Goal: Register for event/course

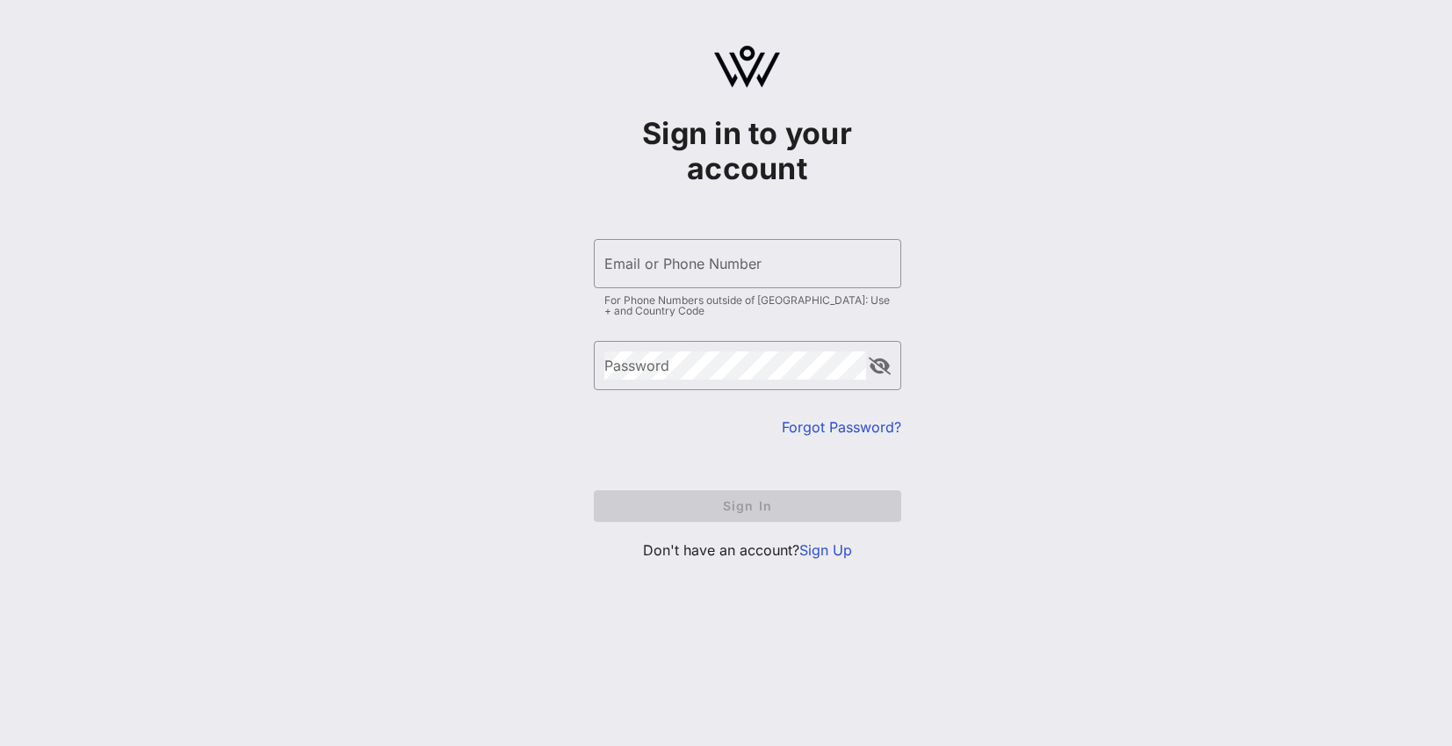
type input "[EMAIL_ADDRESS][DOMAIN_NAME]"
click at [725, 263] on input "Email or Phone Number" at bounding box center [747, 264] width 286 height 28
type input "[EMAIL_ADDRESS][DOMAIN_NAME]"
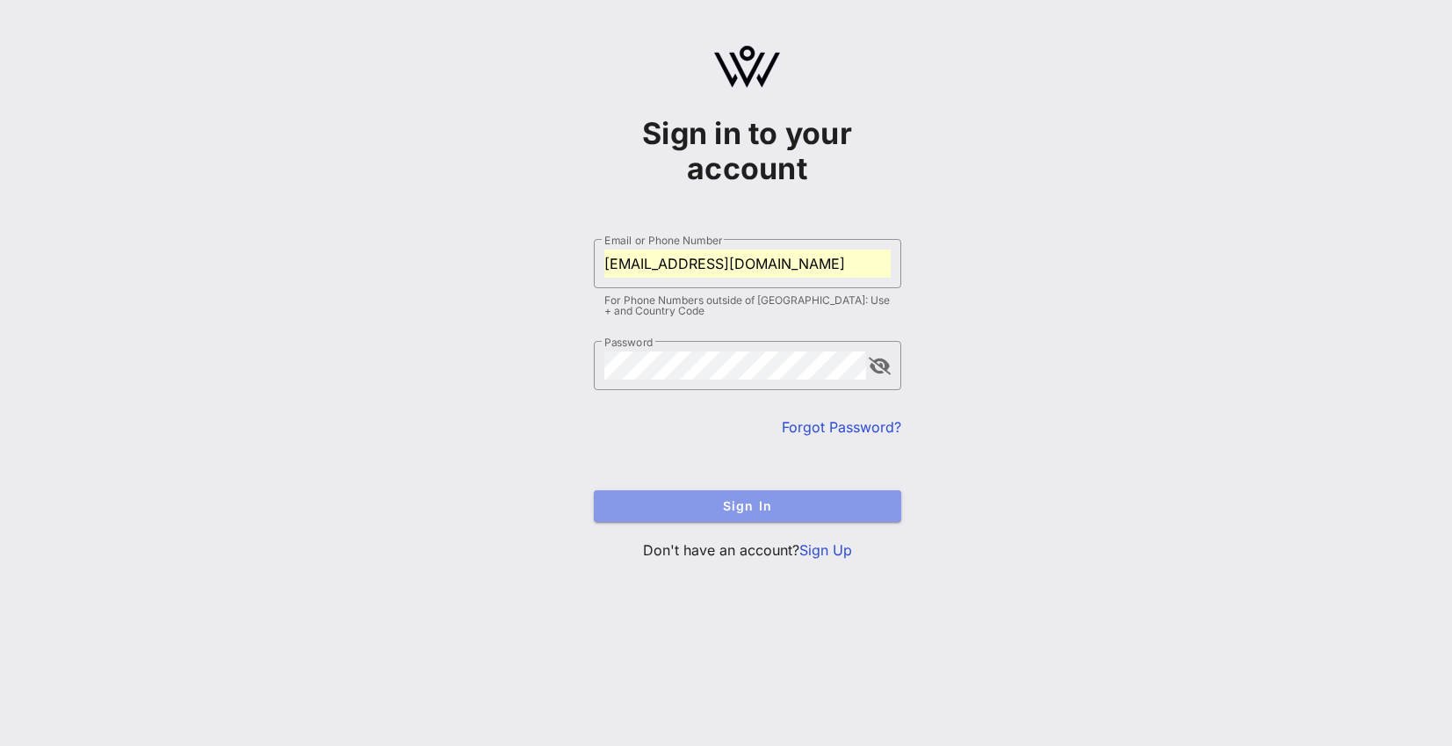
click at [734, 496] on button "Sign In" at bounding box center [747, 506] width 307 height 32
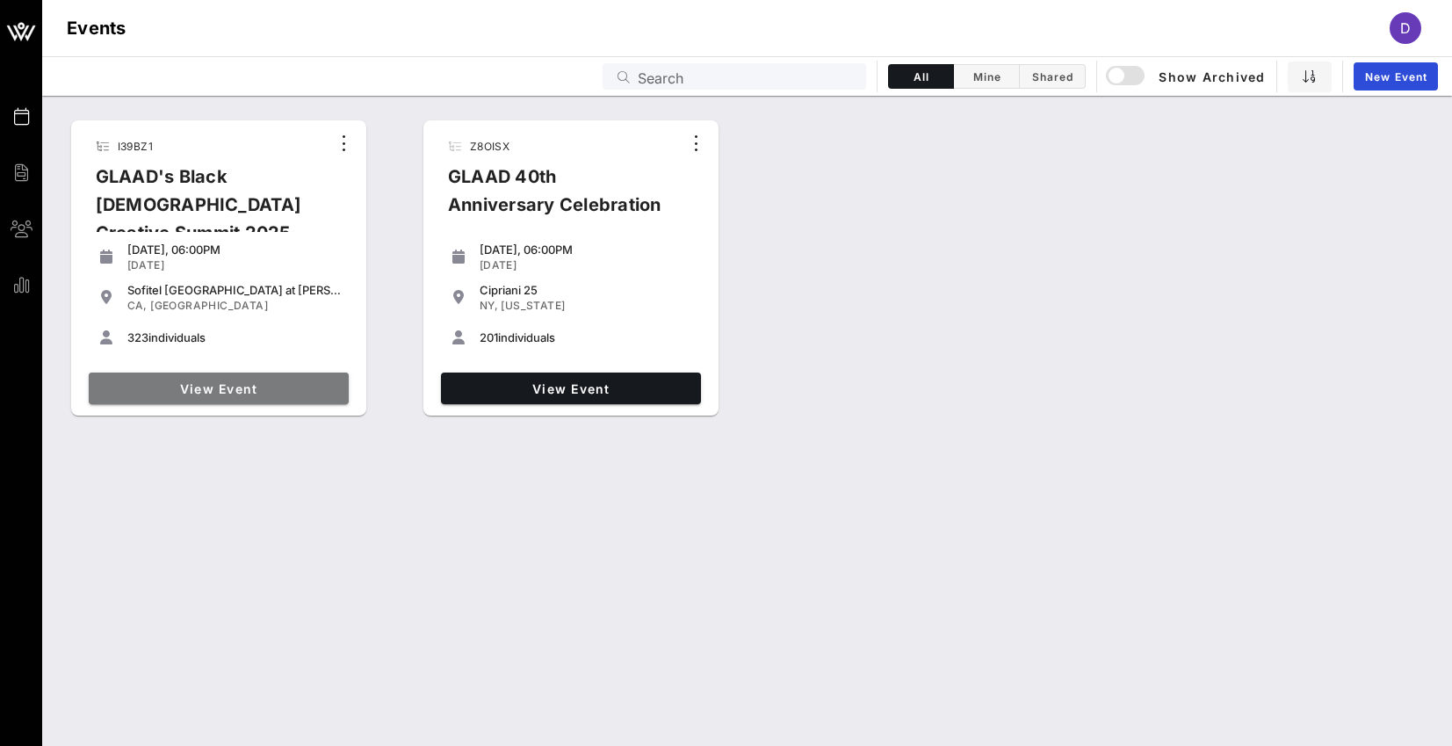
click at [261, 379] on link "View Event" at bounding box center [219, 389] width 260 height 32
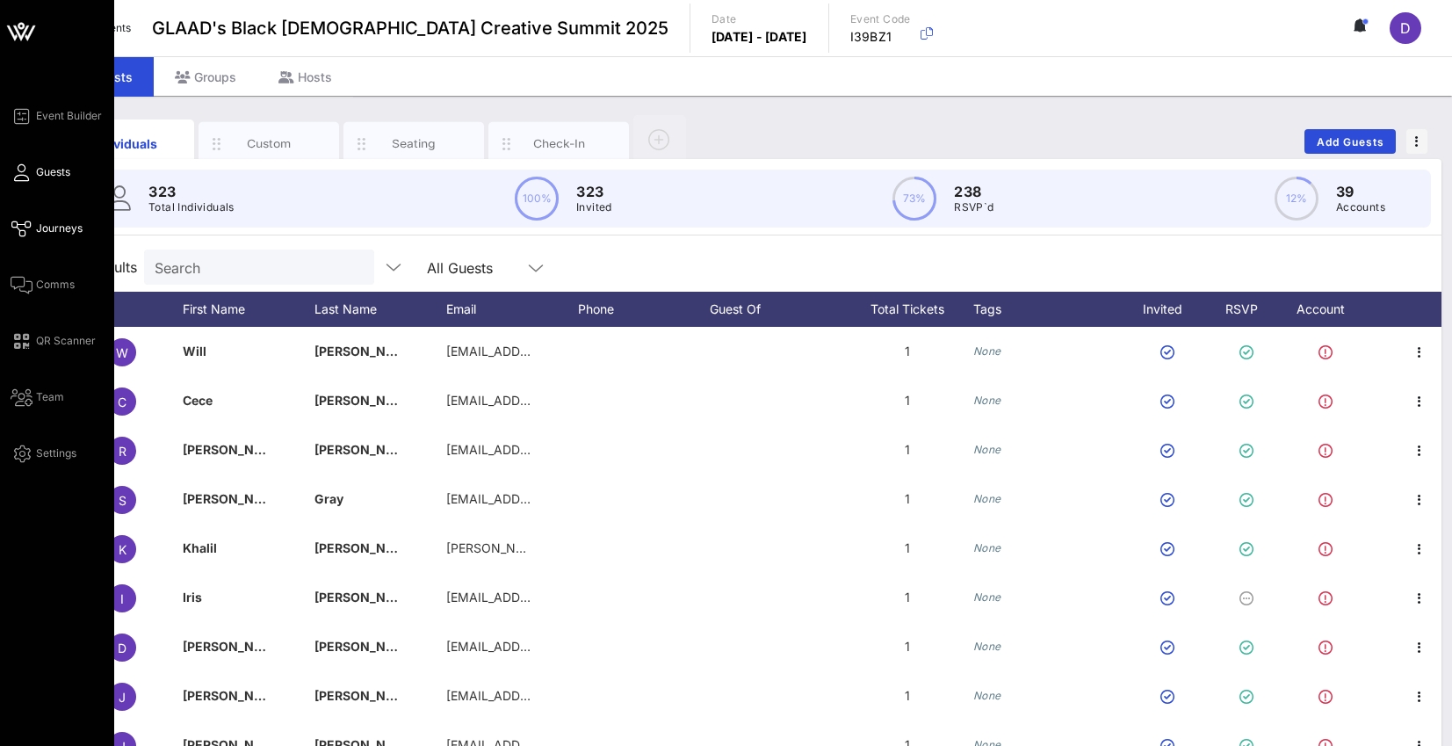
click at [61, 236] on link "Journeys" at bounding box center [47, 228] width 72 height 21
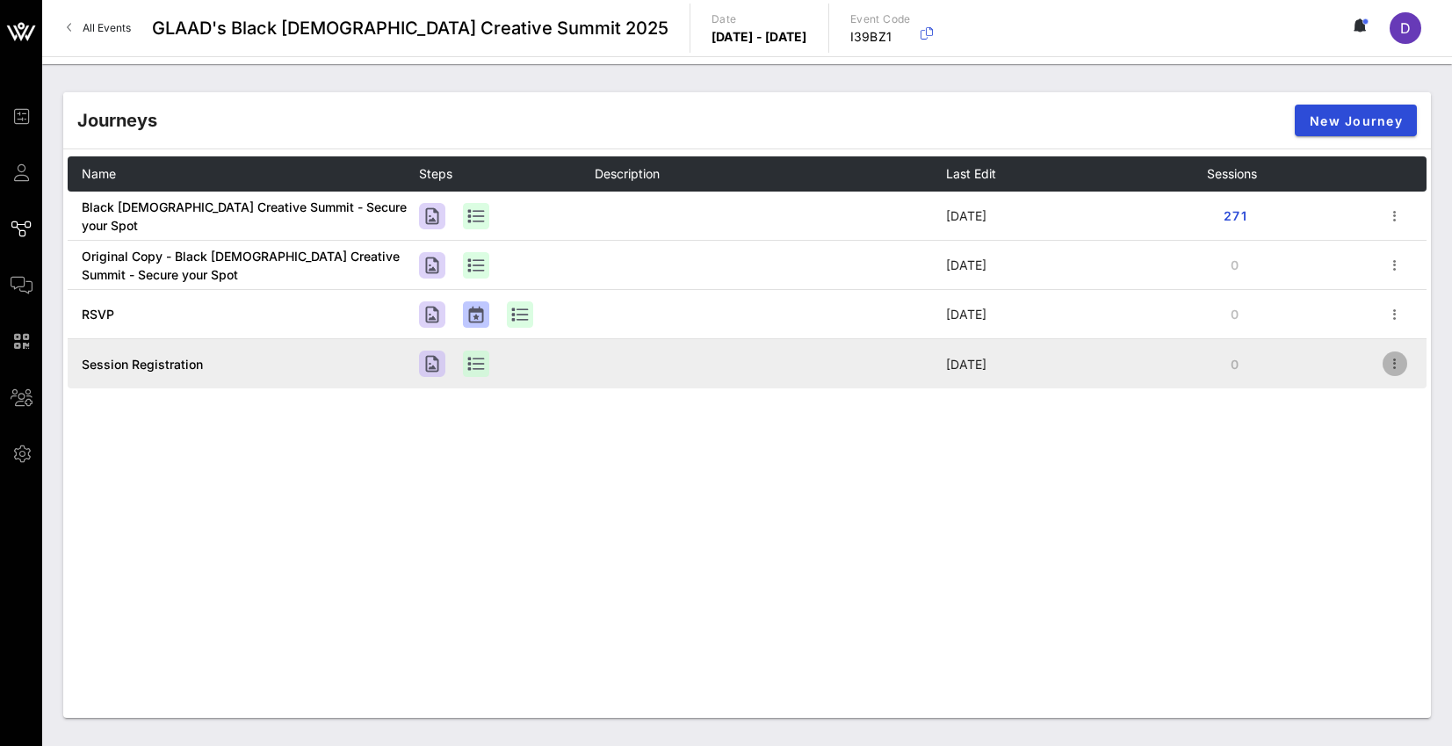
click at [1400, 361] on icon "button" at bounding box center [1395, 363] width 21 height 21
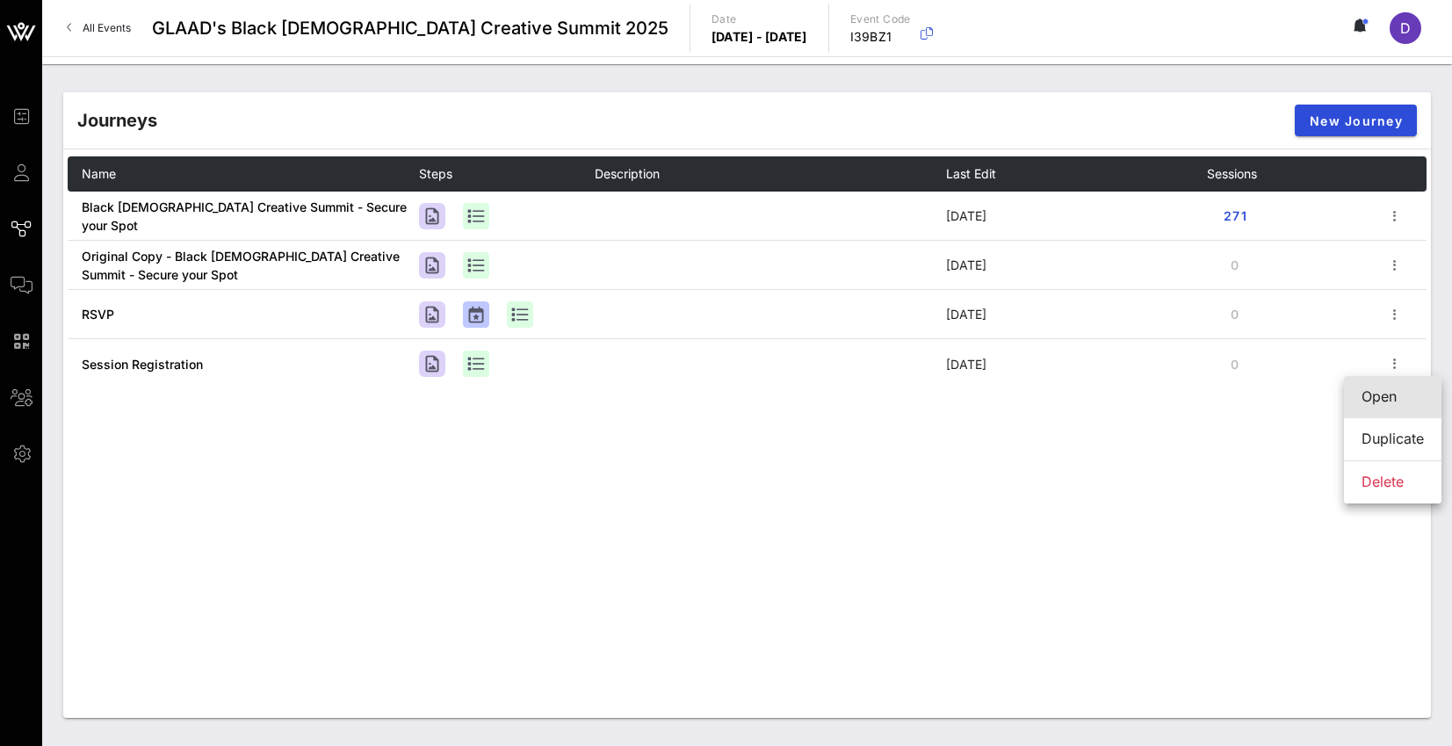
click at [1375, 402] on div "Open" at bounding box center [1393, 396] width 62 height 17
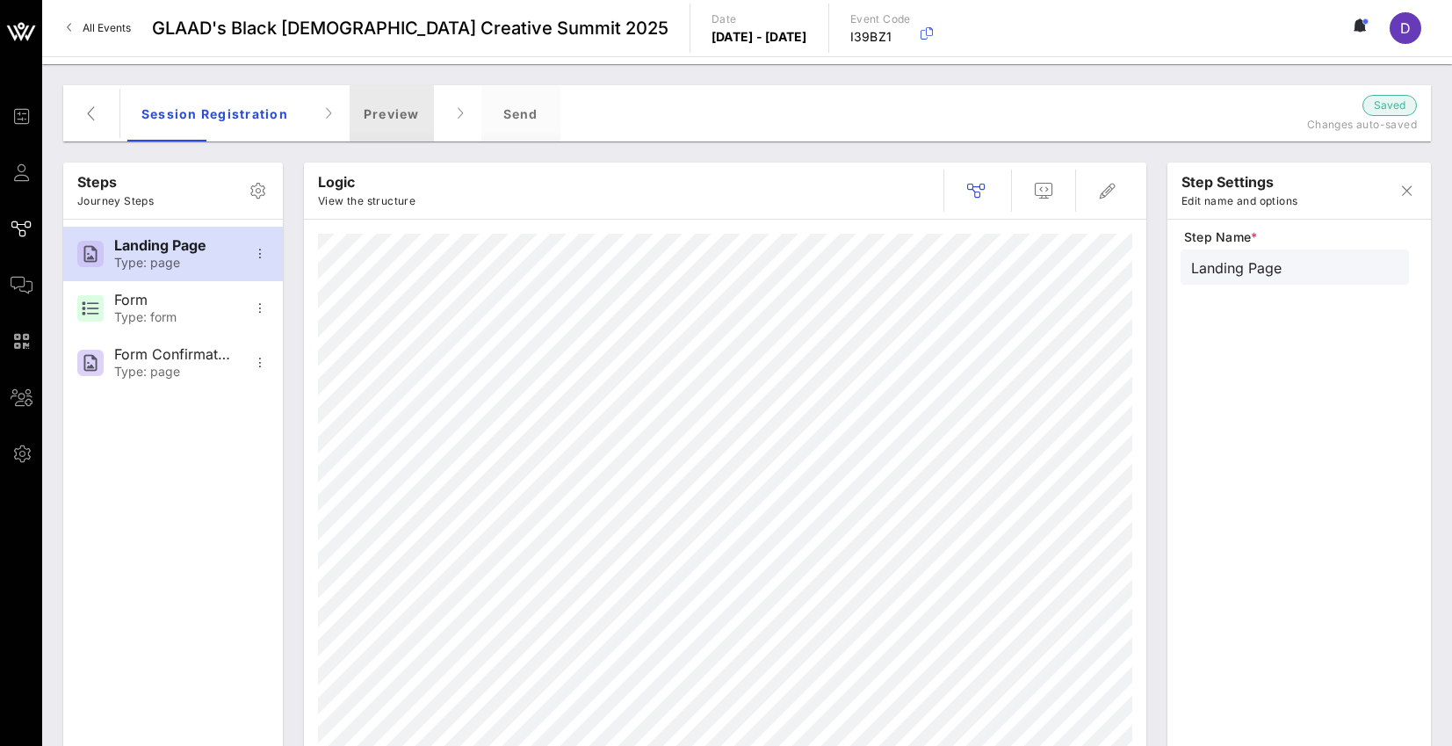
click at [398, 112] on div "Preview" at bounding box center [392, 113] width 84 height 56
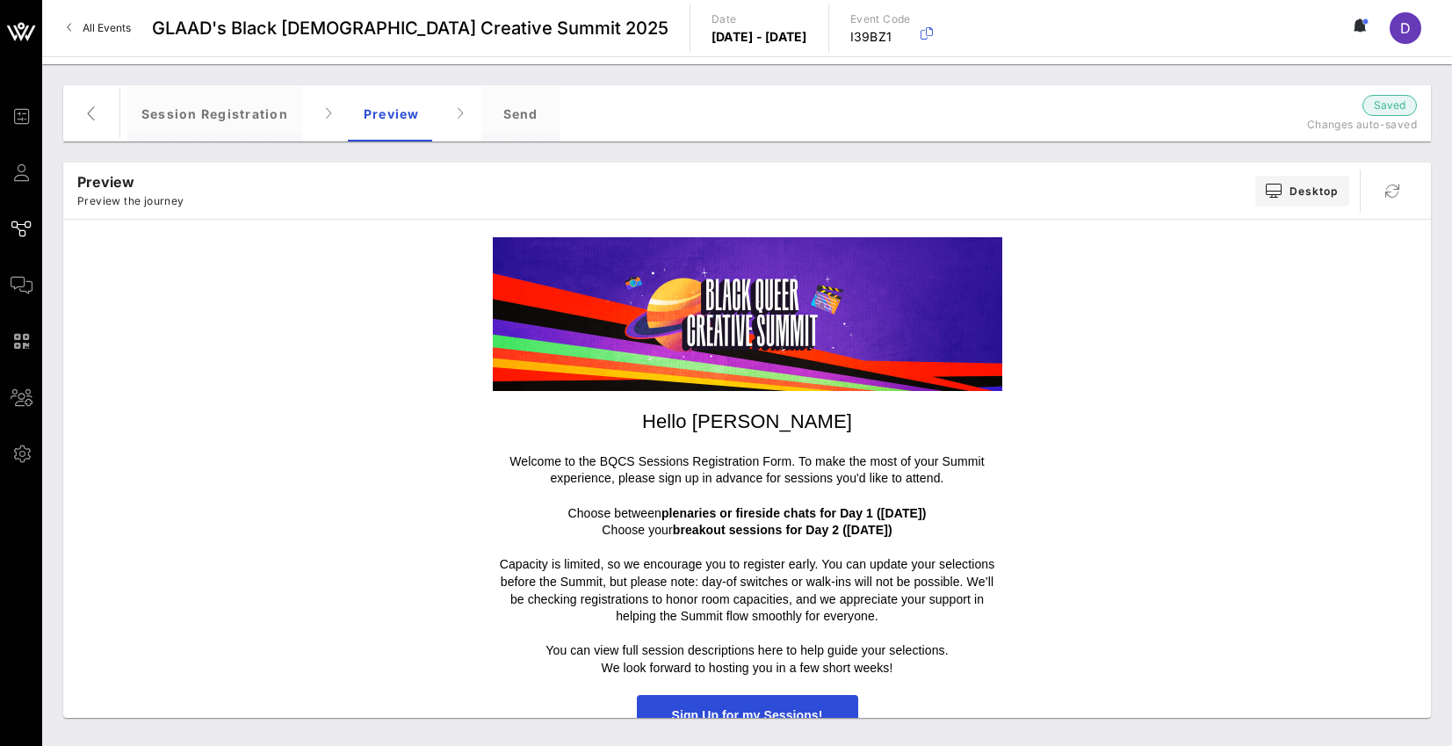
scroll to position [26, 0]
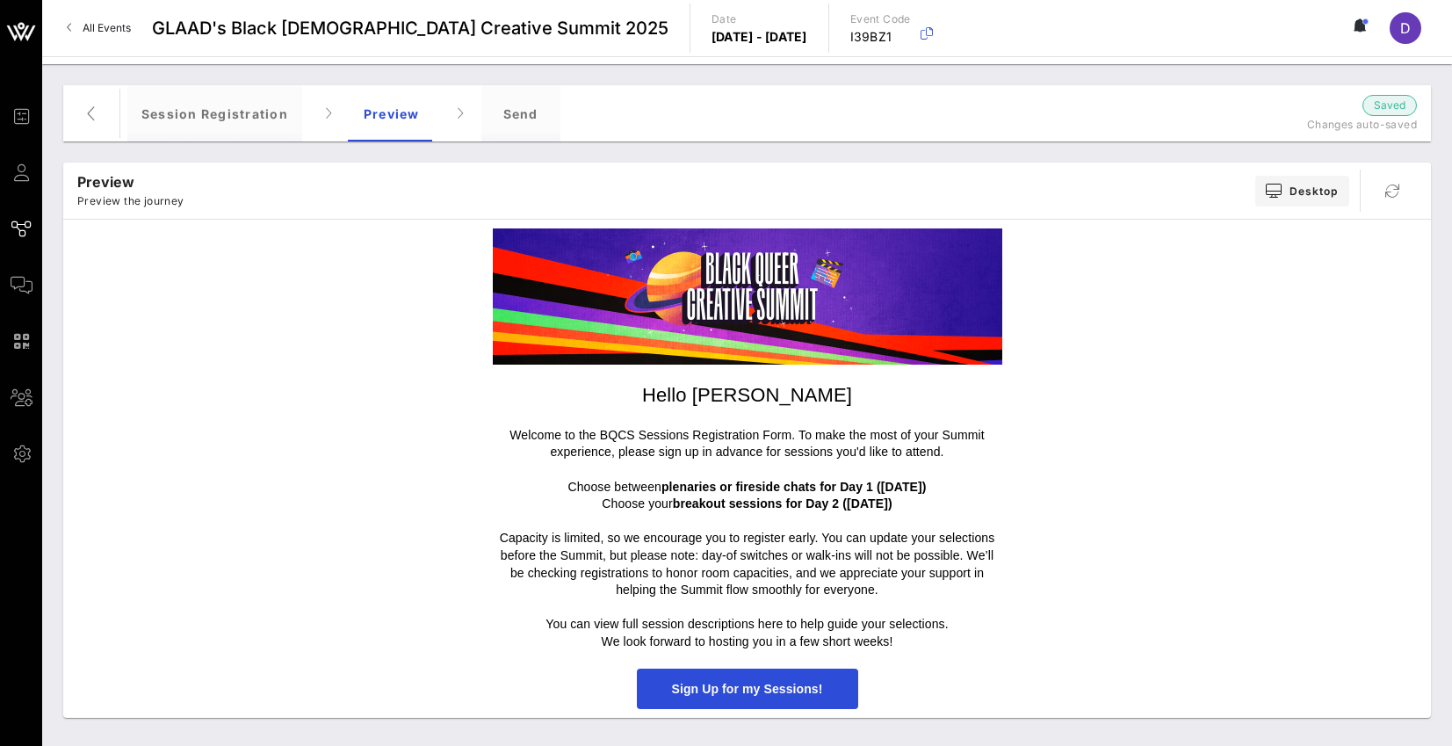
click at [748, 688] on span "Sign Up for my Sessions!" at bounding box center [747, 689] width 151 height 14
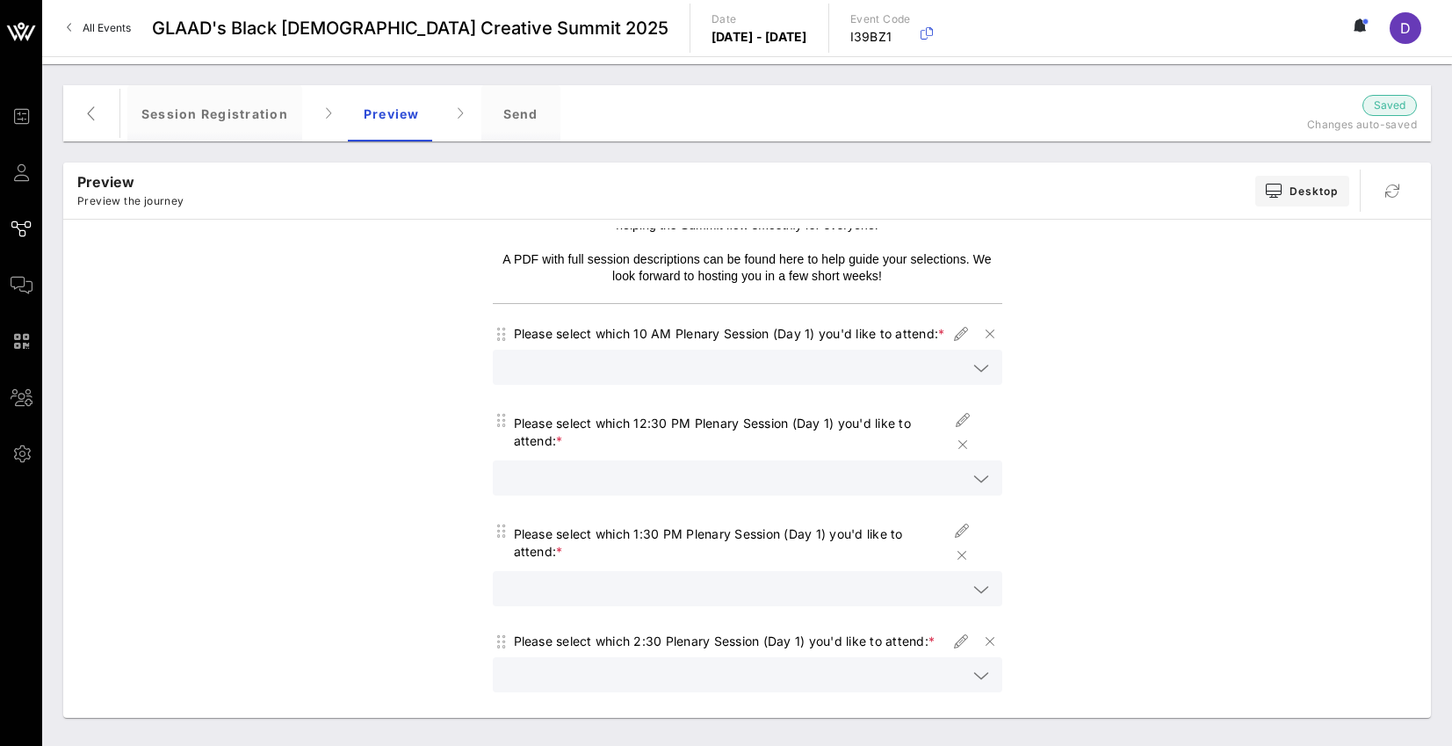
scroll to position [114, 0]
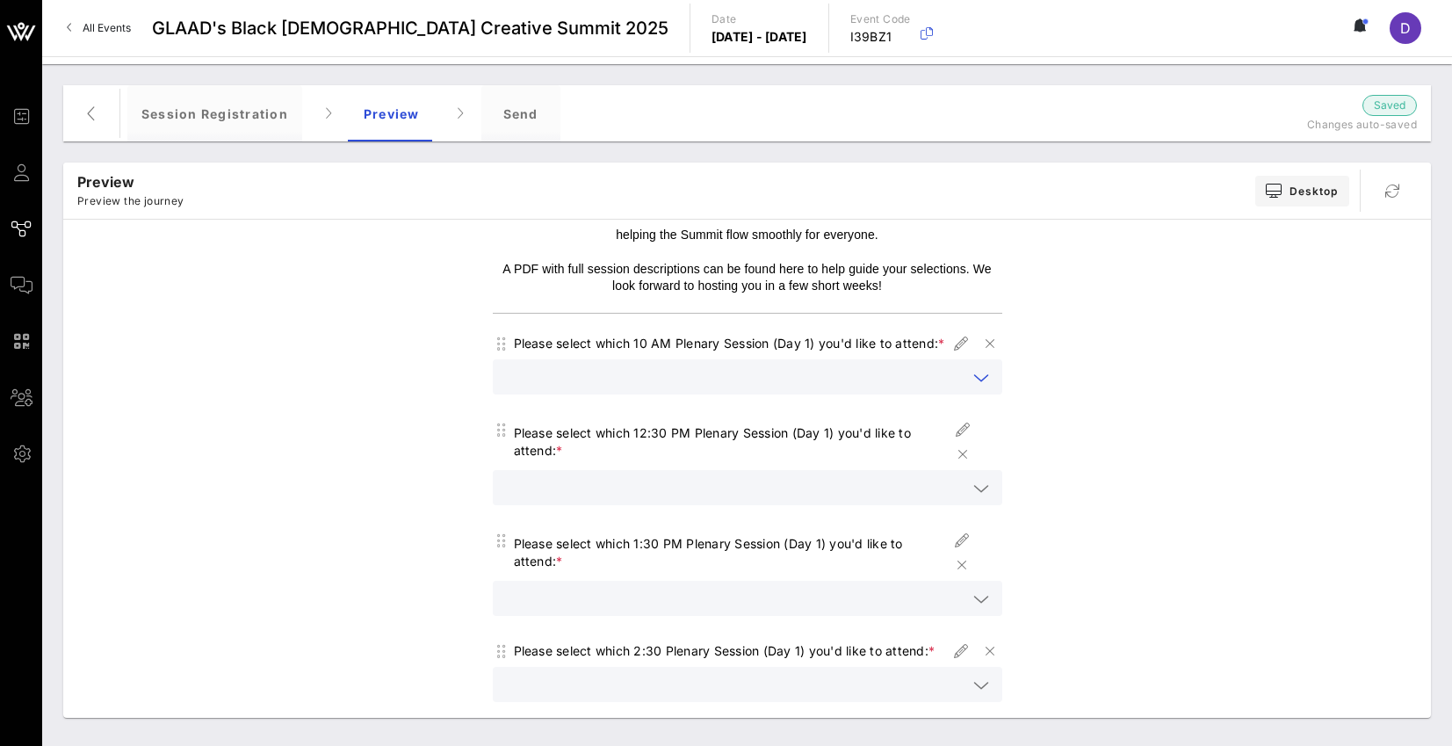
click at [749, 388] on input "text" at bounding box center [735, 376] width 464 height 23
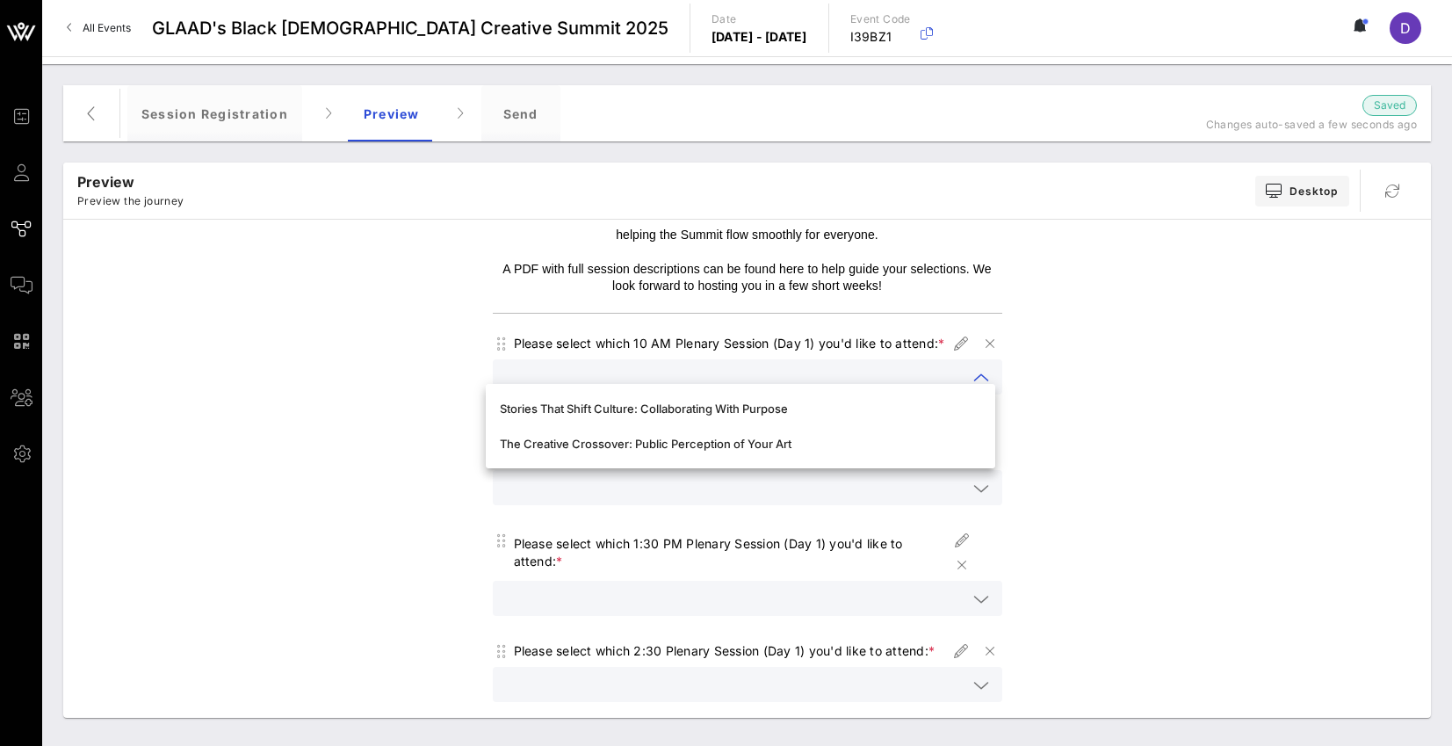
click at [1062, 406] on div "Choose your plenary or fireside chat for Day 1 ([DATE]) Choose your breakout se…" at bounding box center [747, 684] width 1350 height 1140
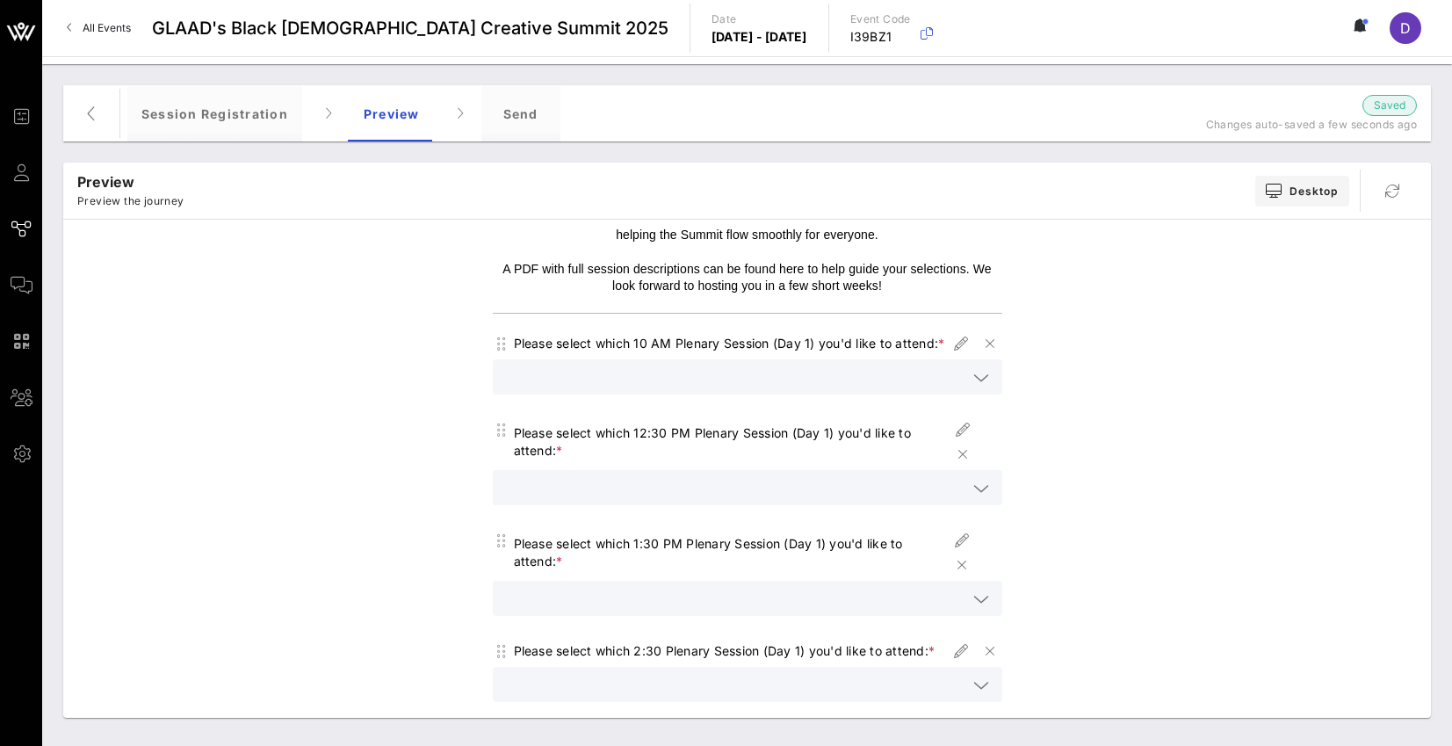
click at [973, 388] on icon at bounding box center [981, 377] width 16 height 21
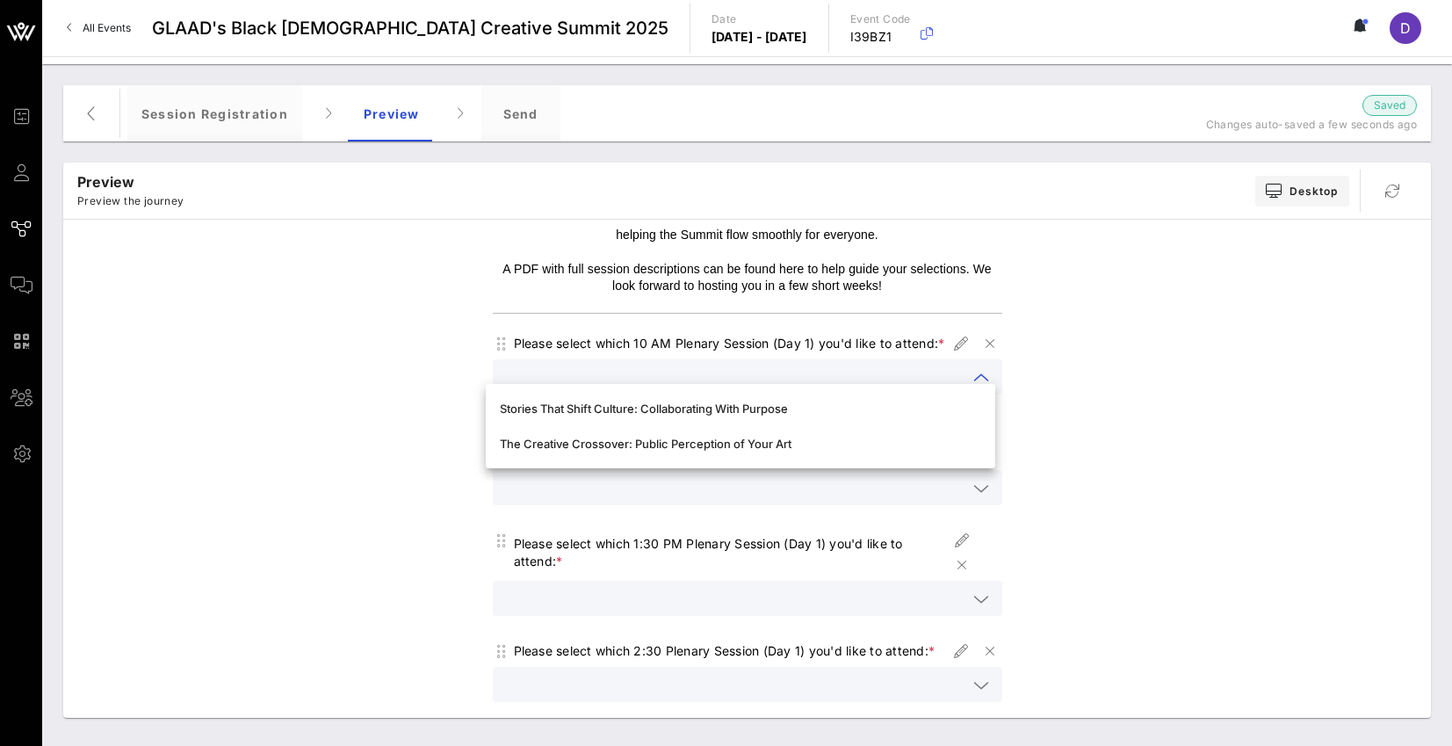
click at [1085, 416] on div "Choose your plenary or fireside chat for Day 1 ([DATE]) Choose your breakout se…" at bounding box center [747, 684] width 1350 height 1140
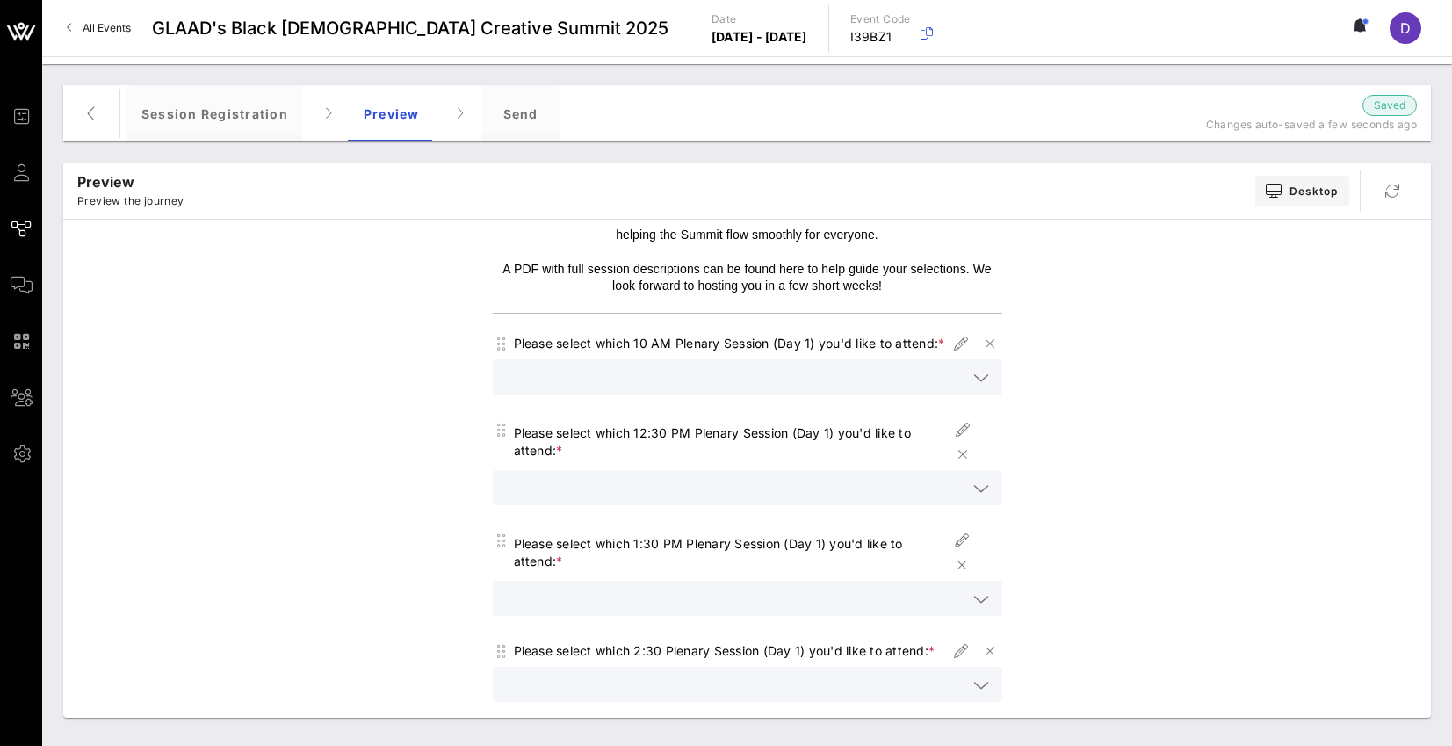
scroll to position [0, 0]
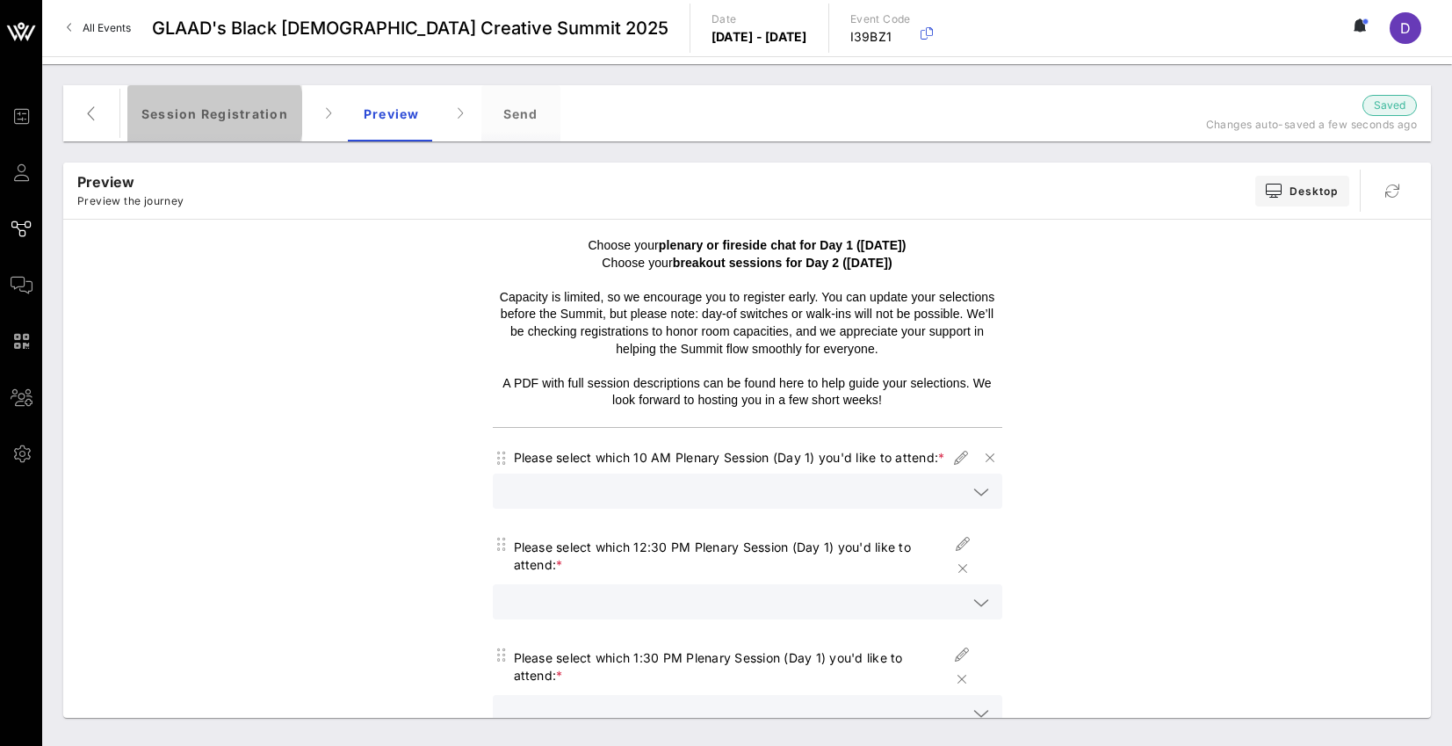
click at [294, 114] on div "Session Registration" at bounding box center [214, 113] width 175 height 56
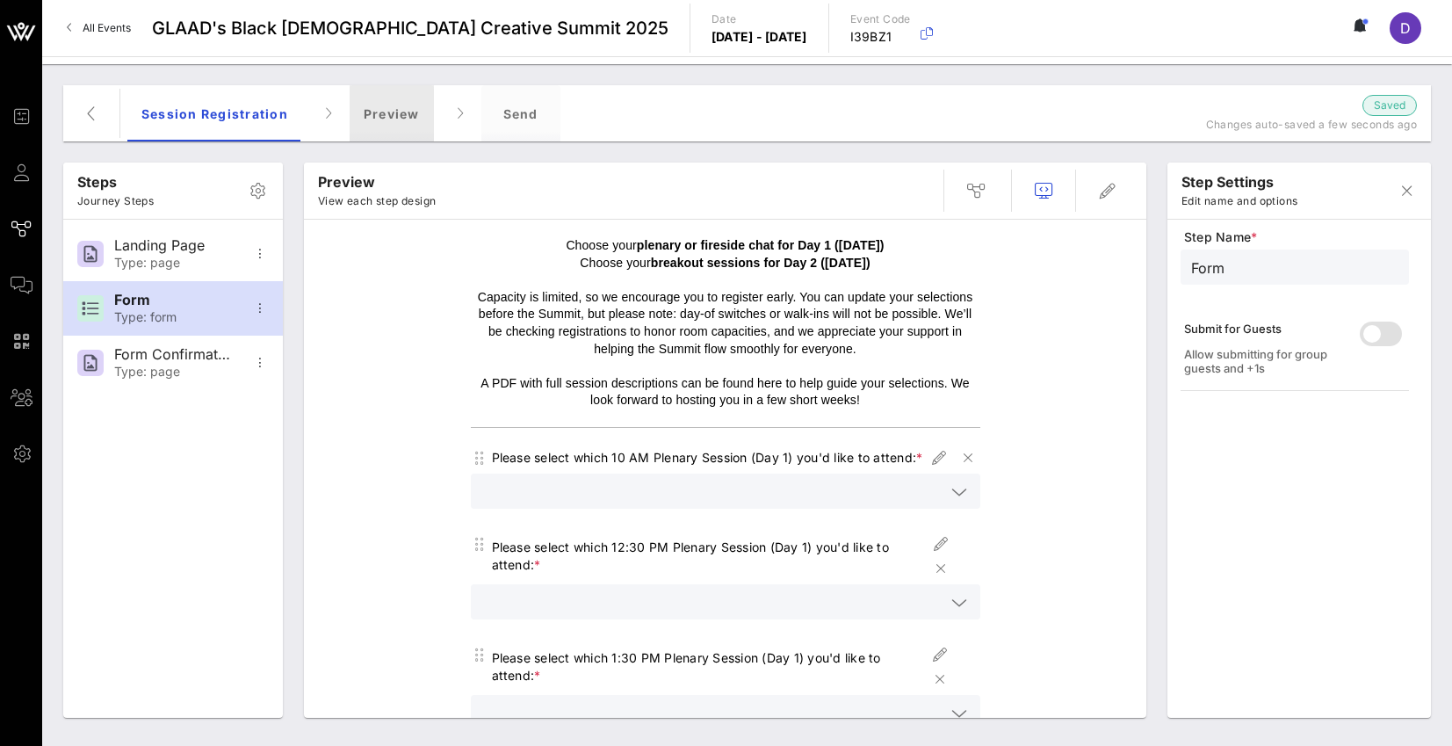
click at [391, 121] on div "Preview" at bounding box center [392, 113] width 84 height 56
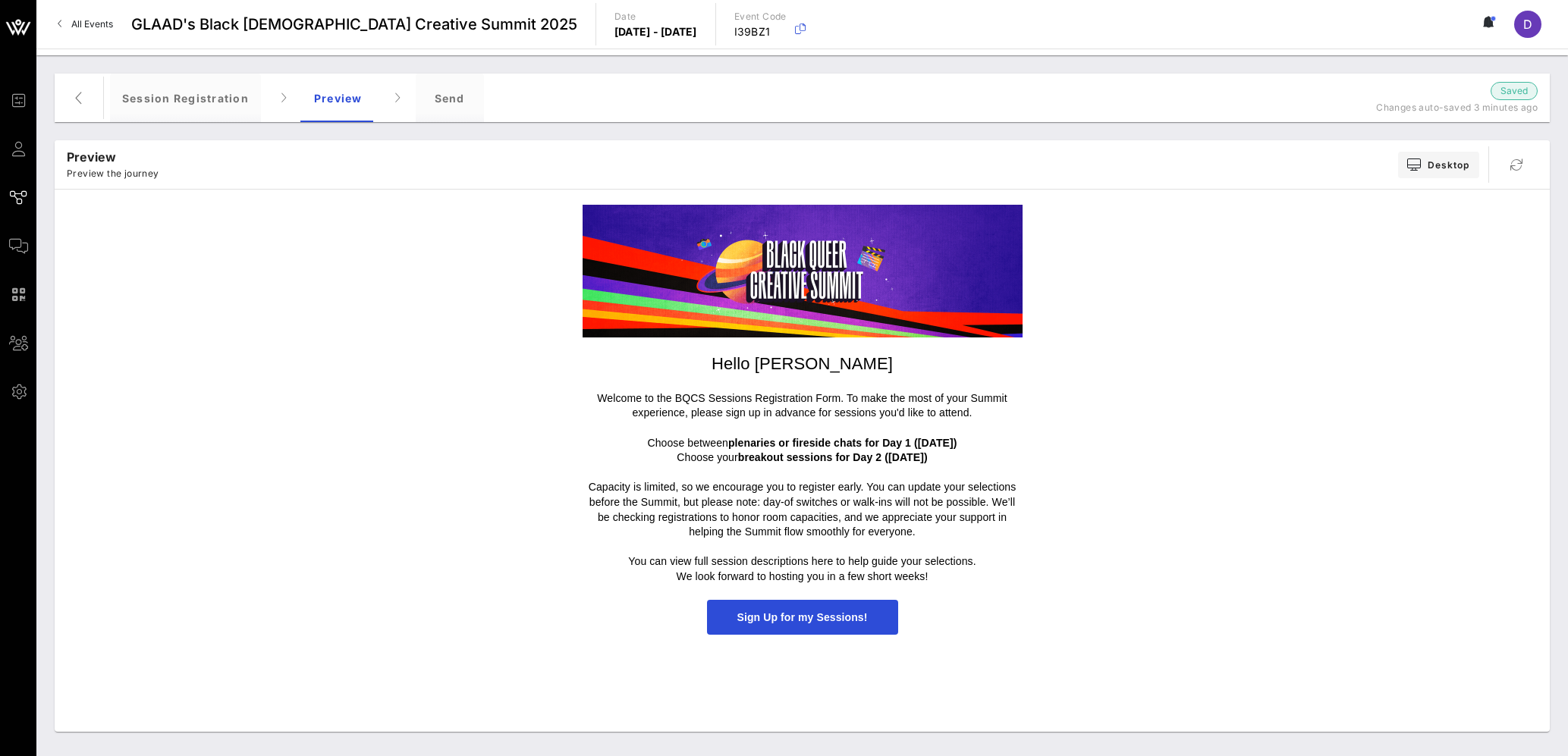
click at [790, 624] on span "Sign Up for my Sessions!" at bounding box center [802, 617] width 191 height 35
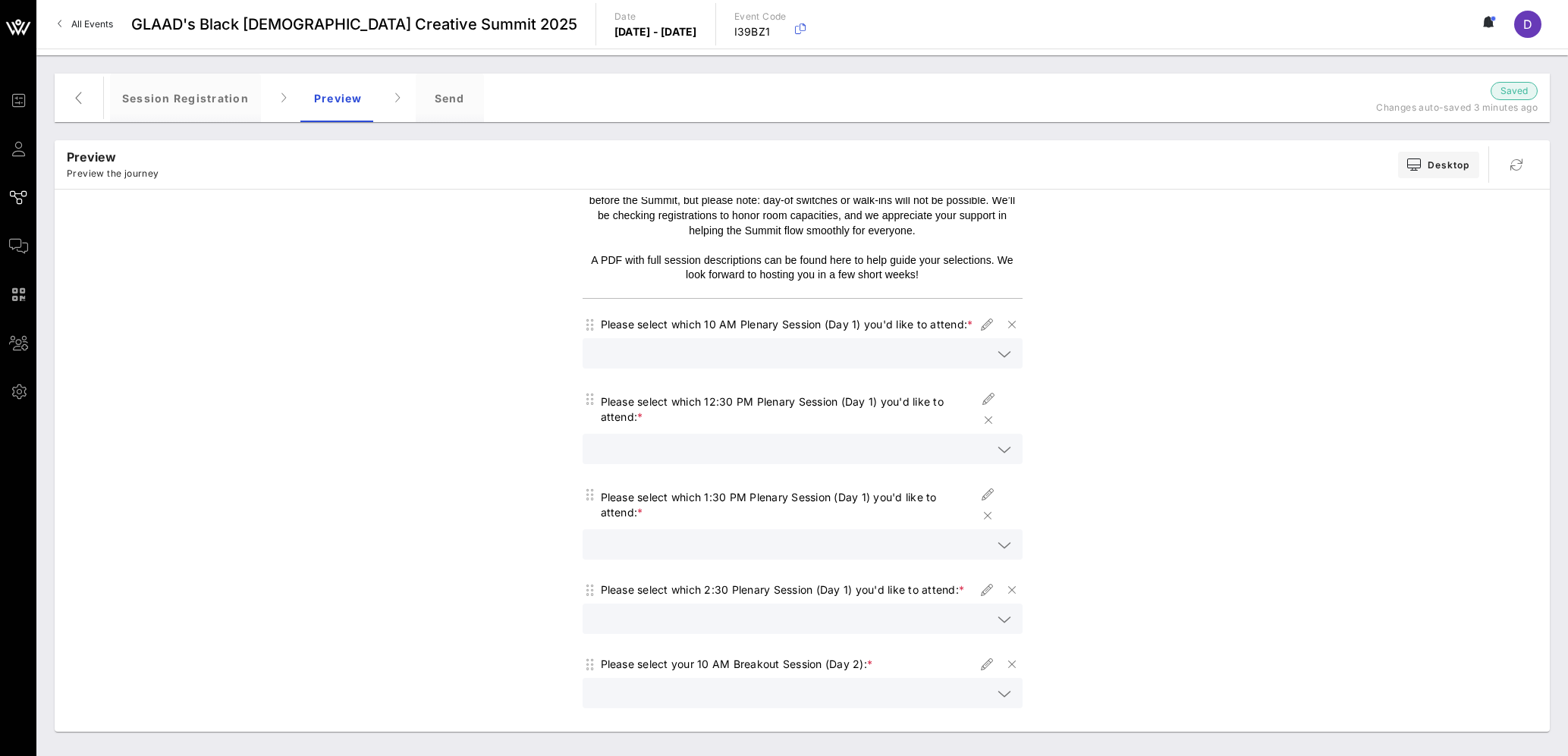
scroll to position [74, 0]
click at [983, 323] on icon "button" at bounding box center [986, 320] width 18 height 18
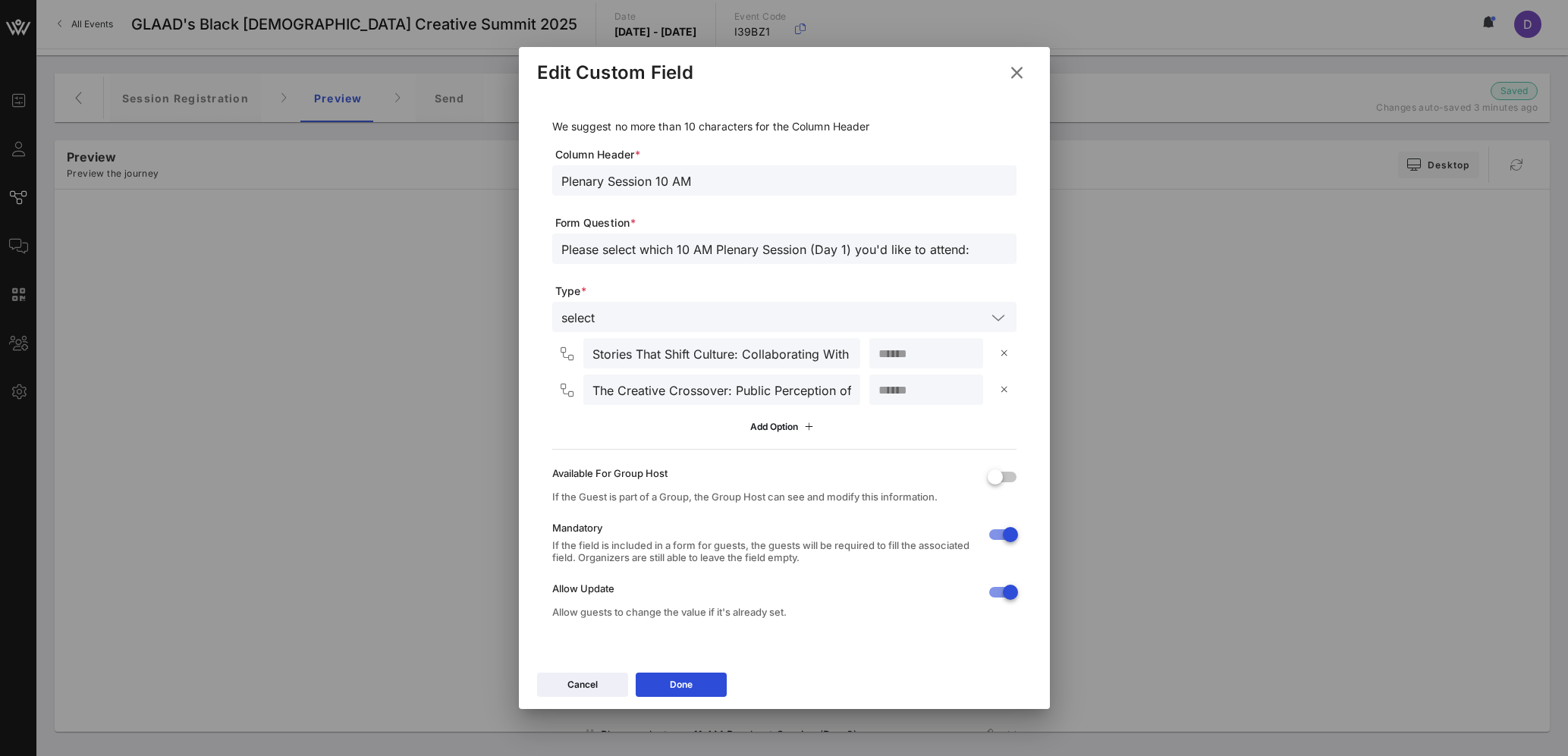
click at [1015, 76] on icon at bounding box center [1017, 72] width 21 height 18
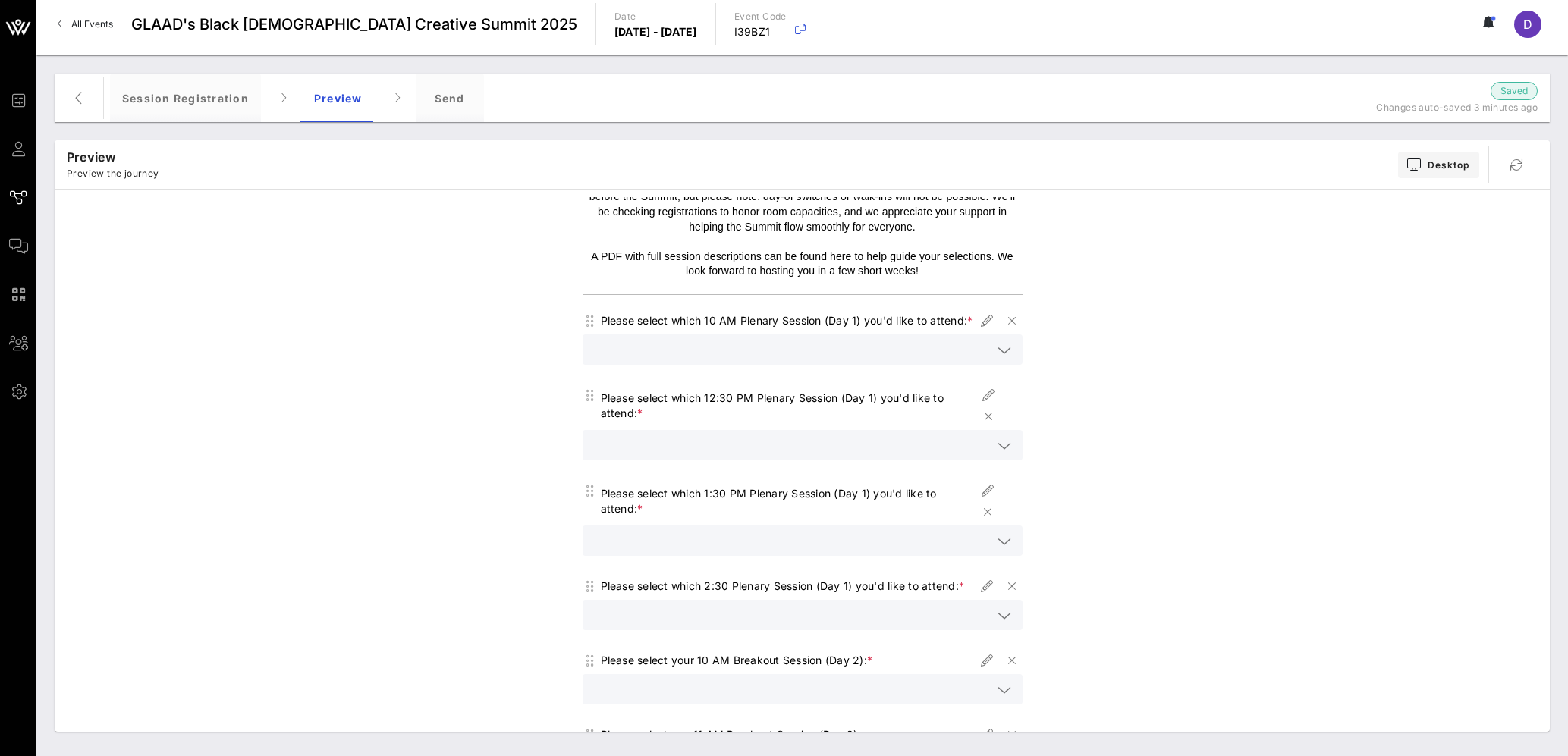
click at [1000, 359] on icon at bounding box center [1004, 350] width 14 height 18
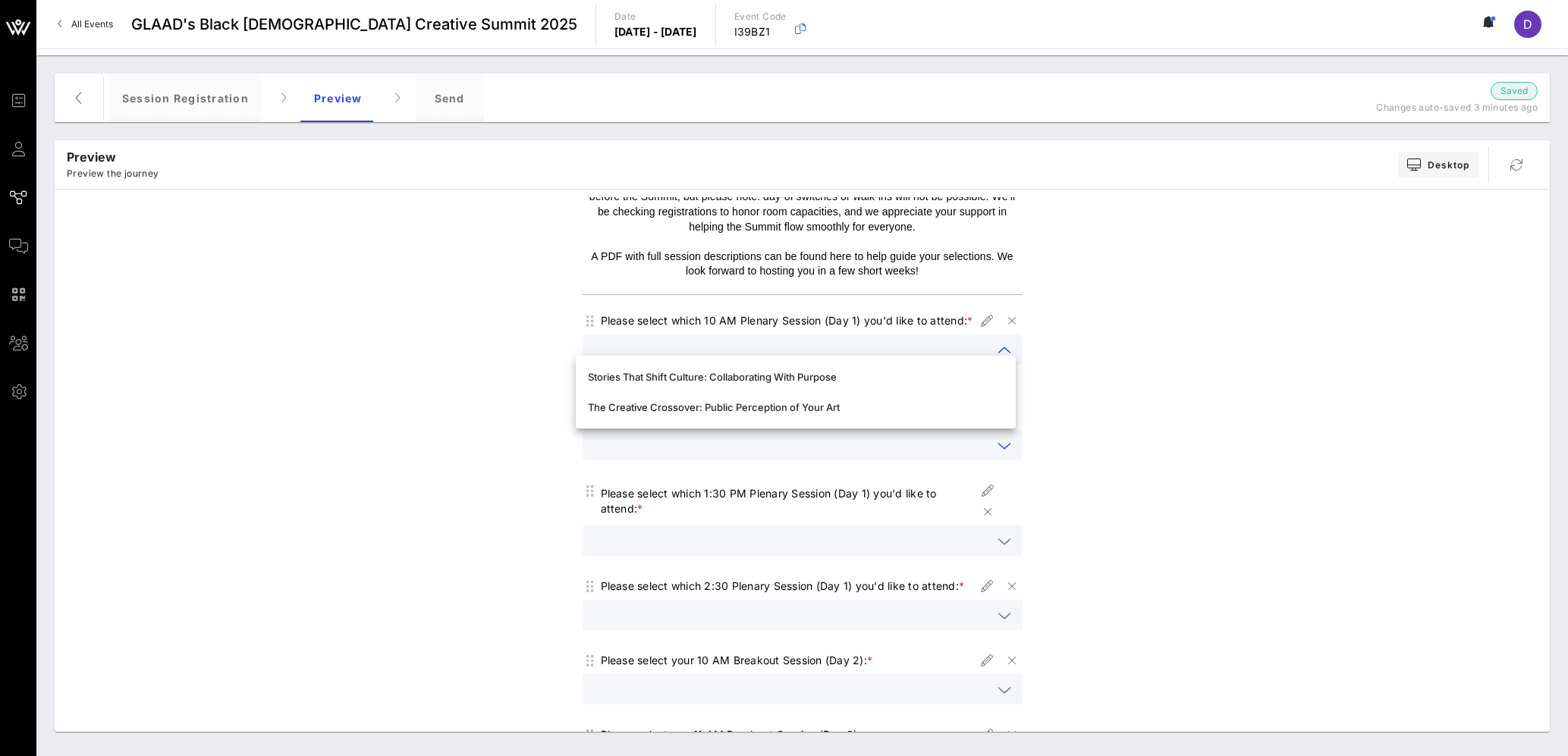
click at [890, 455] on input "text" at bounding box center [792, 444] width 401 height 20
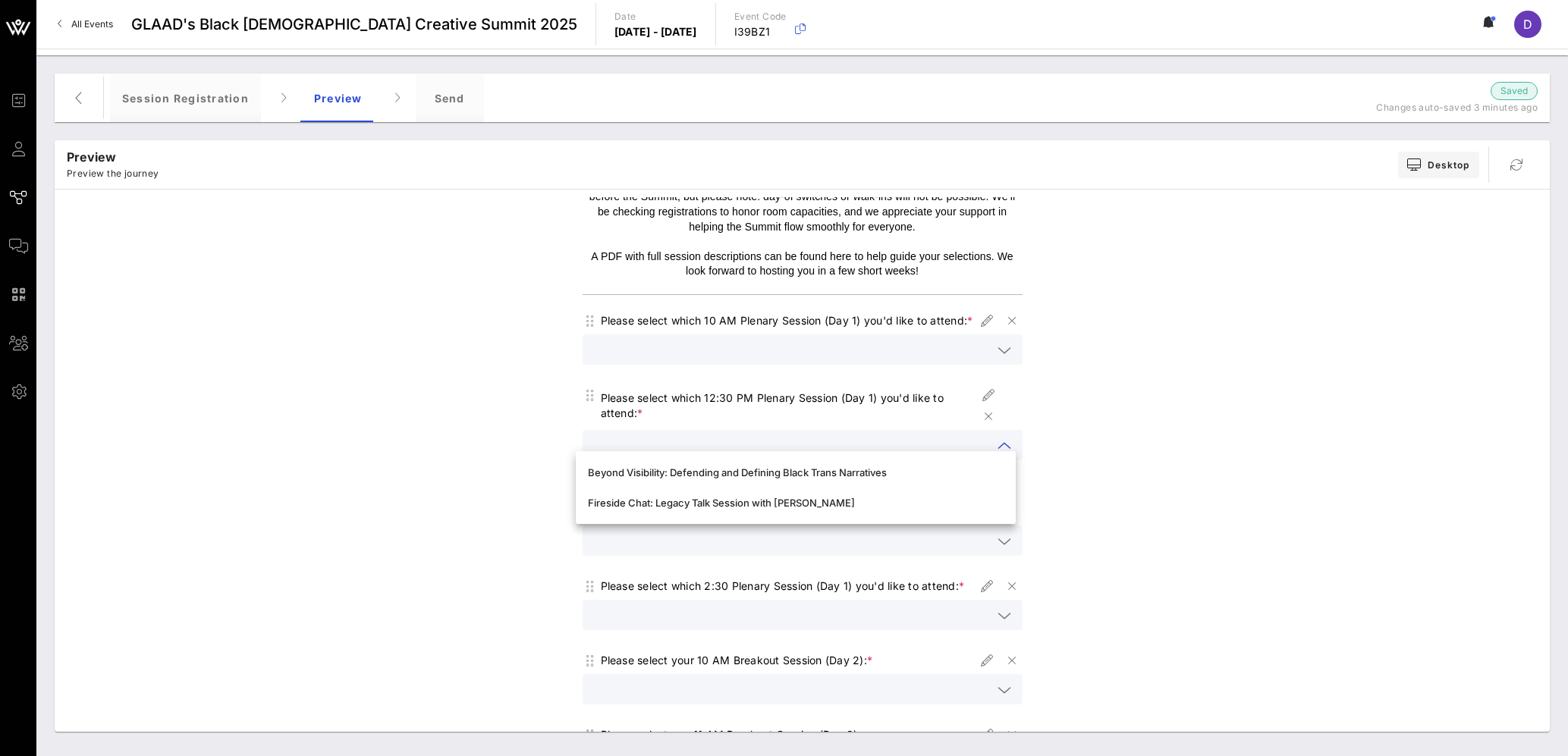
click at [1151, 400] on div "Choose your plenary or fireside chat for Day 1 ([DATE]) Choose your breakout se…" at bounding box center [802, 614] width 1480 height 984
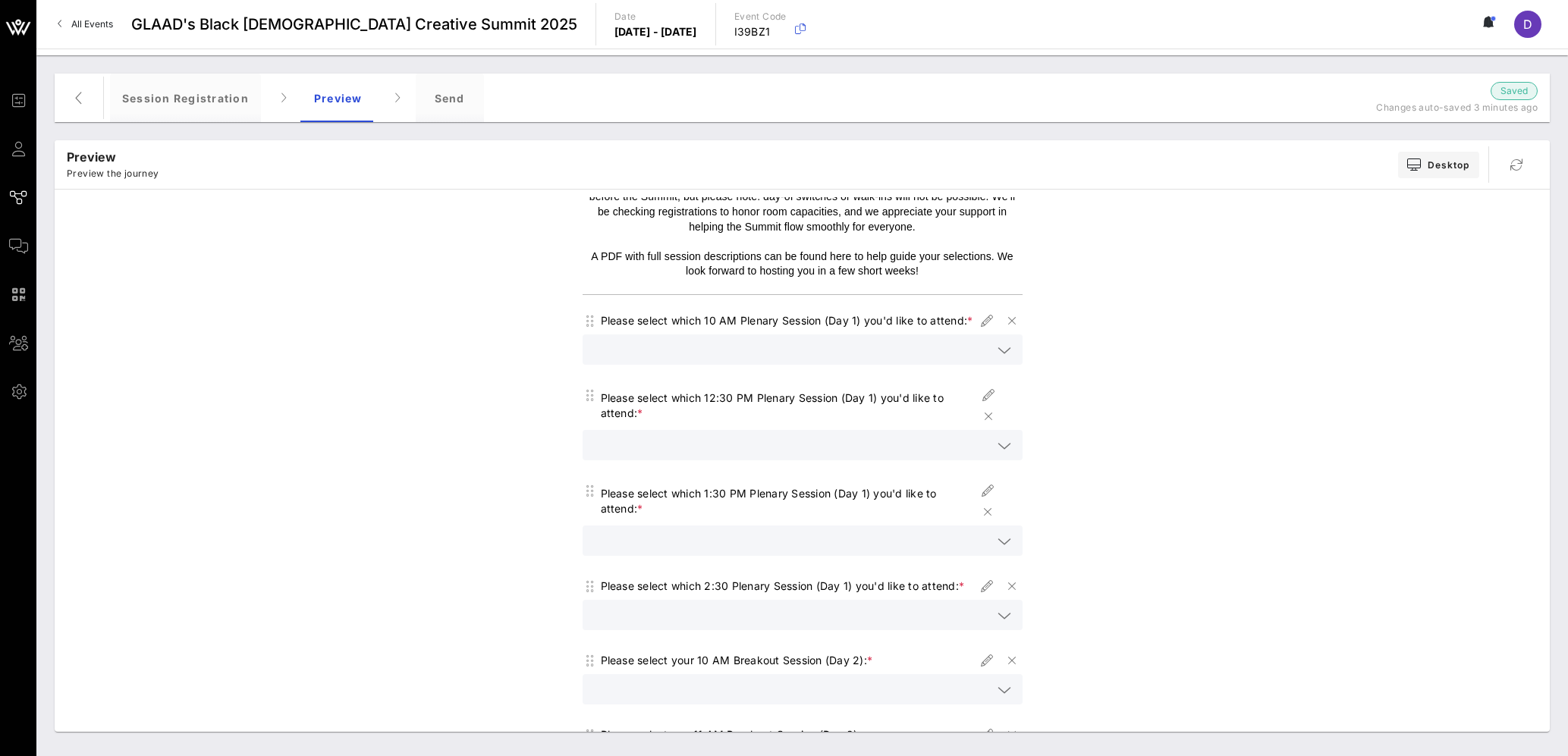
click at [997, 359] on icon at bounding box center [1004, 350] width 14 height 18
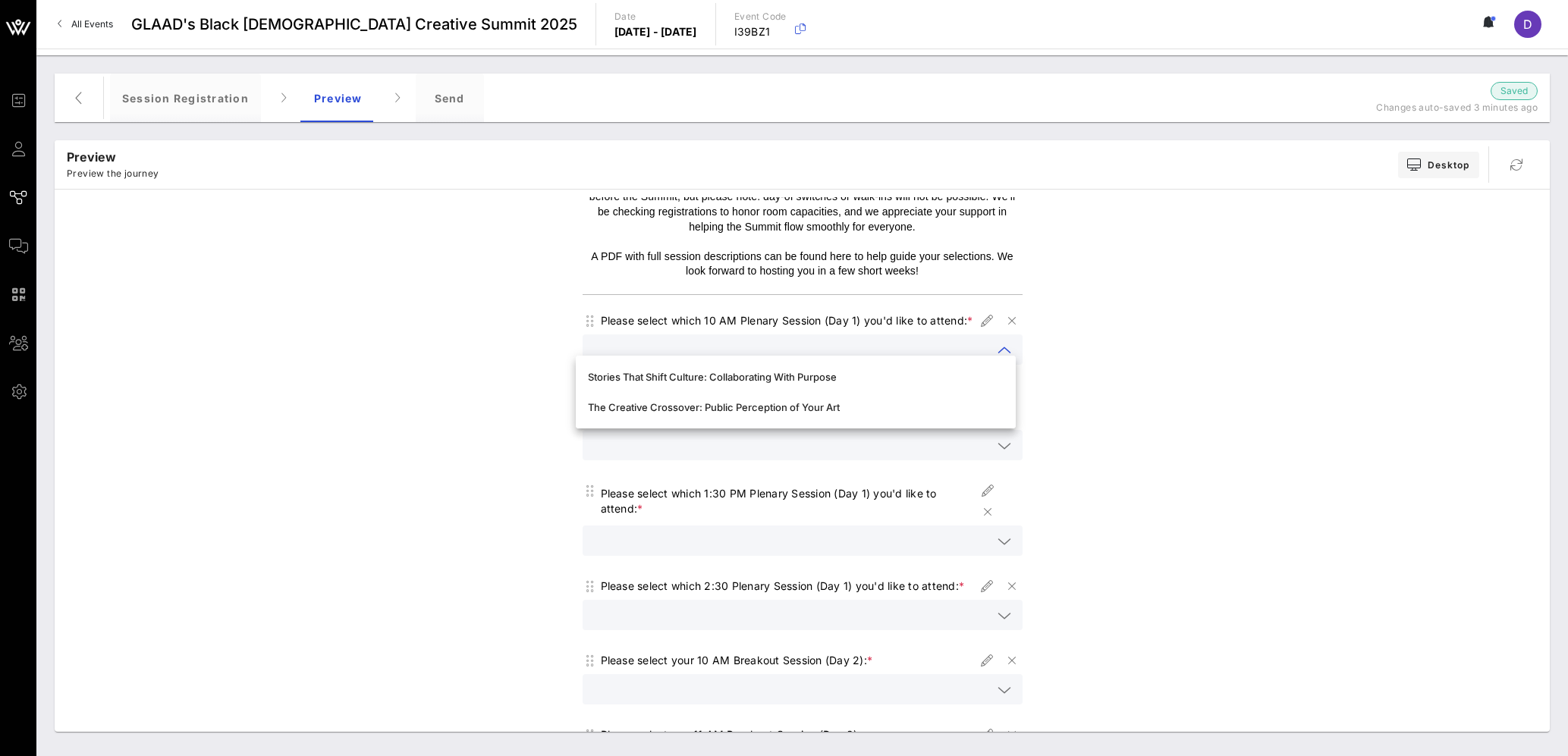
click at [1109, 396] on div "Choose your plenary or fireside chat for Day 1 ([DATE]) Choose your breakout se…" at bounding box center [802, 614] width 1480 height 984
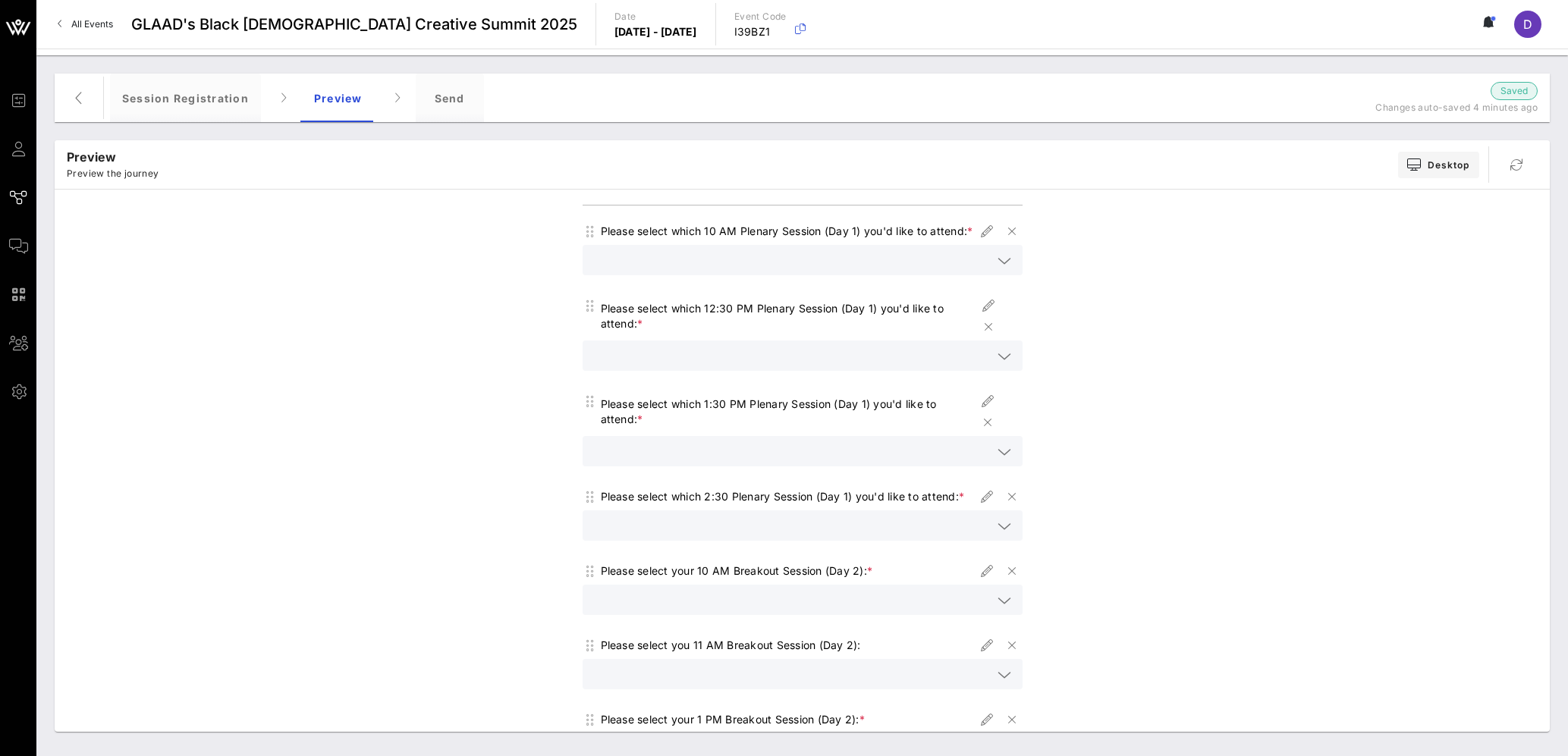
scroll to position [169, 0]
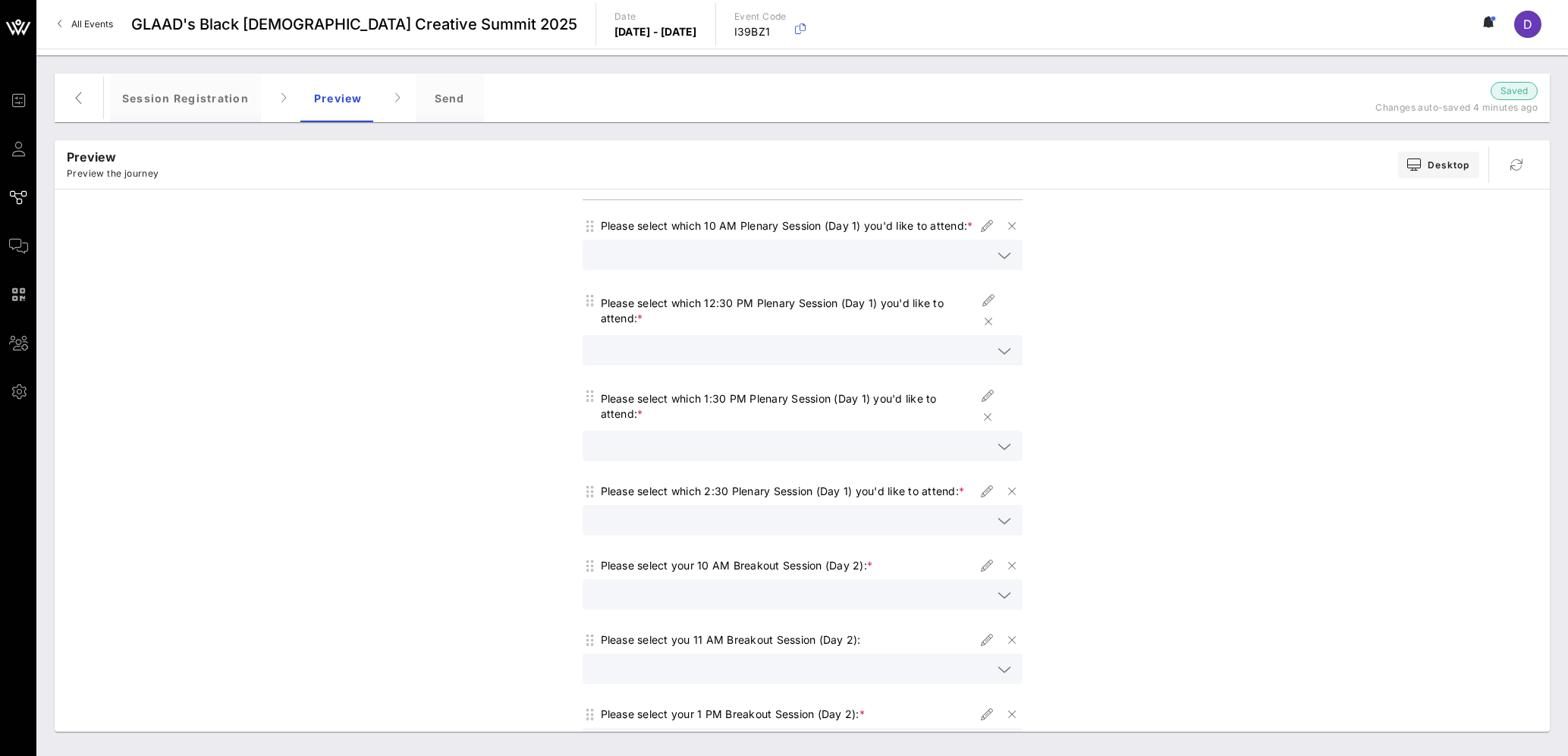
click at [992, 360] on div at bounding box center [1002, 350] width 22 height 18
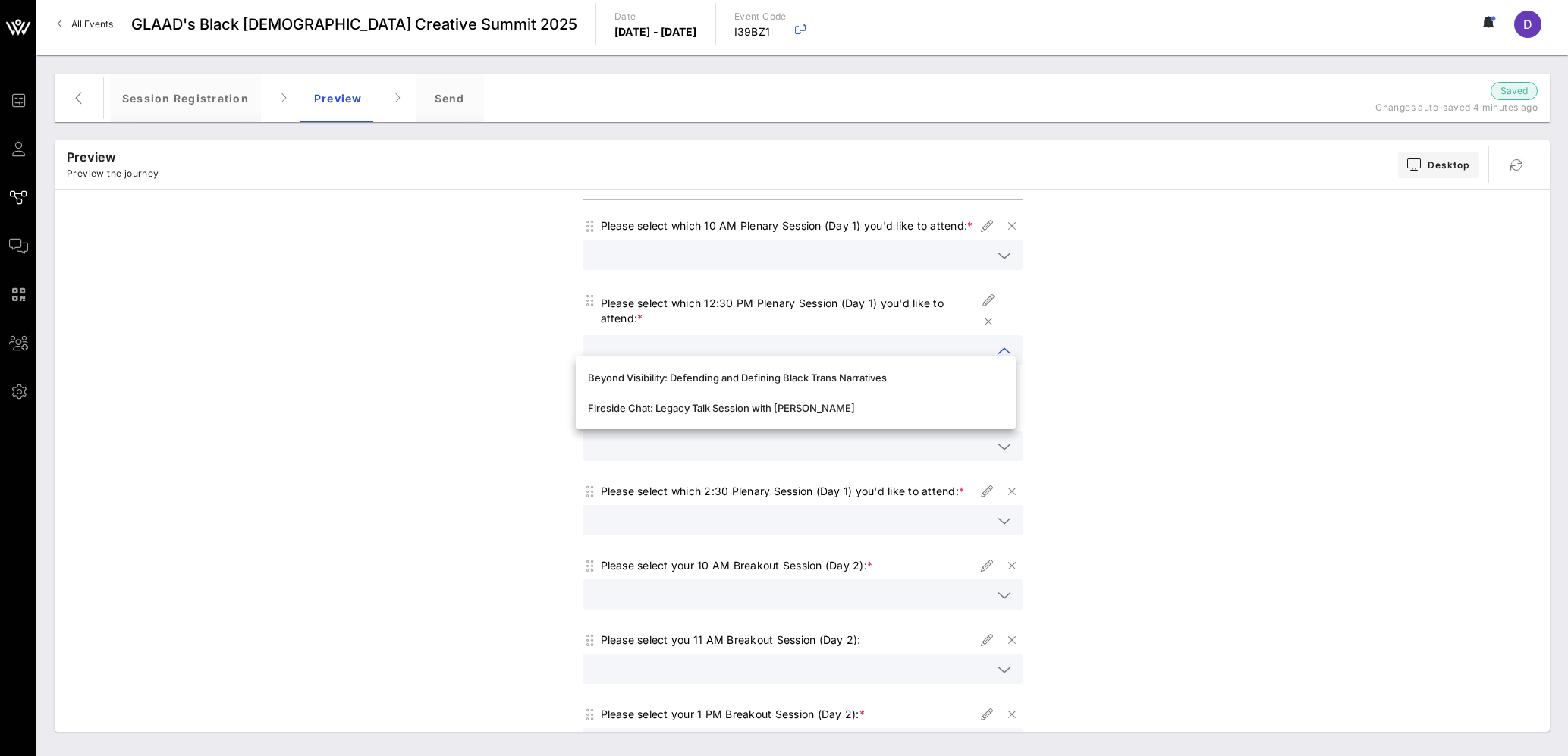
click at [1033, 502] on div "Choose your plenary or fireside chat for Day 1 ([DATE]) Choose your breakout se…" at bounding box center [802, 520] width 1480 height 984
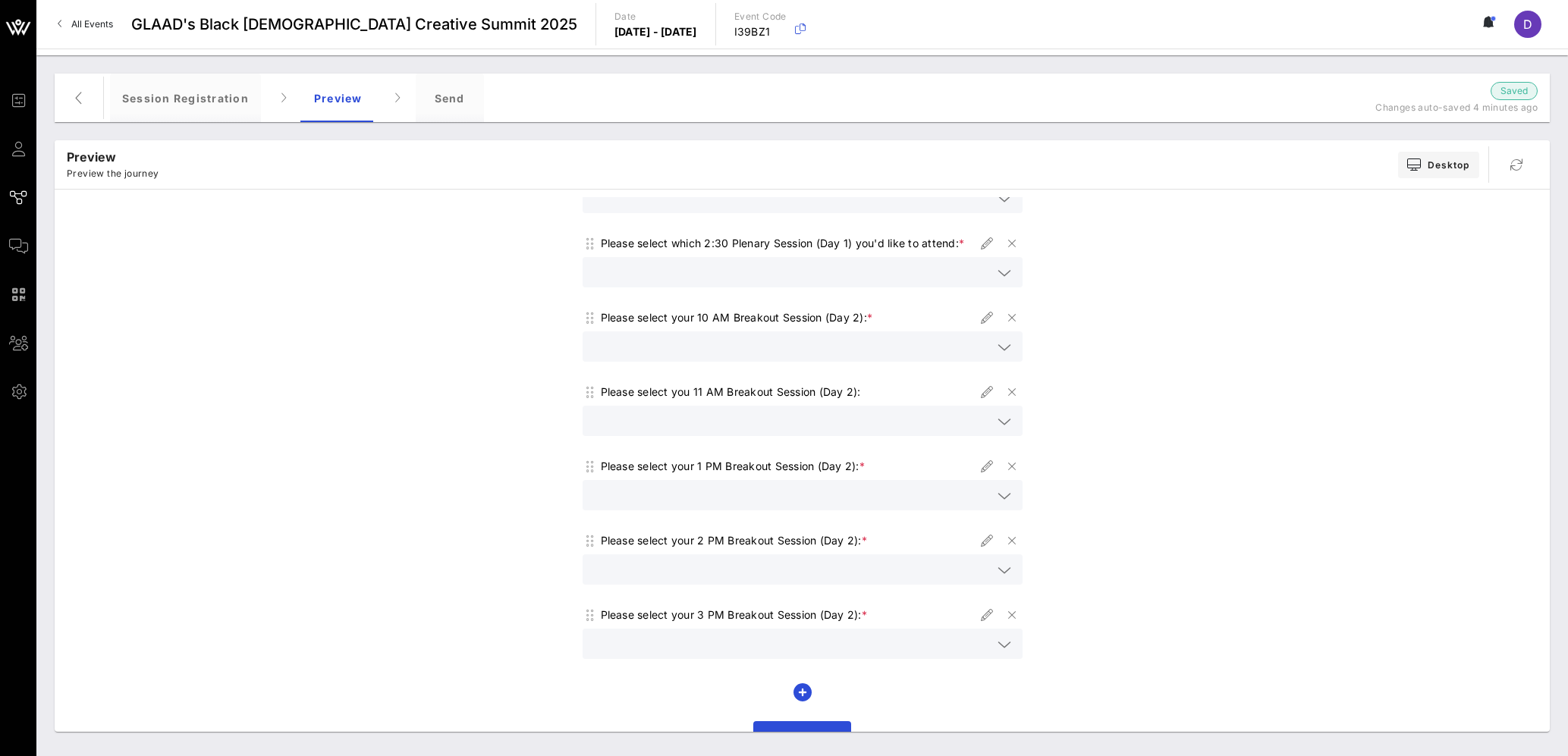
scroll to position [421, 0]
click at [983, 278] on input "text" at bounding box center [792, 268] width 401 height 20
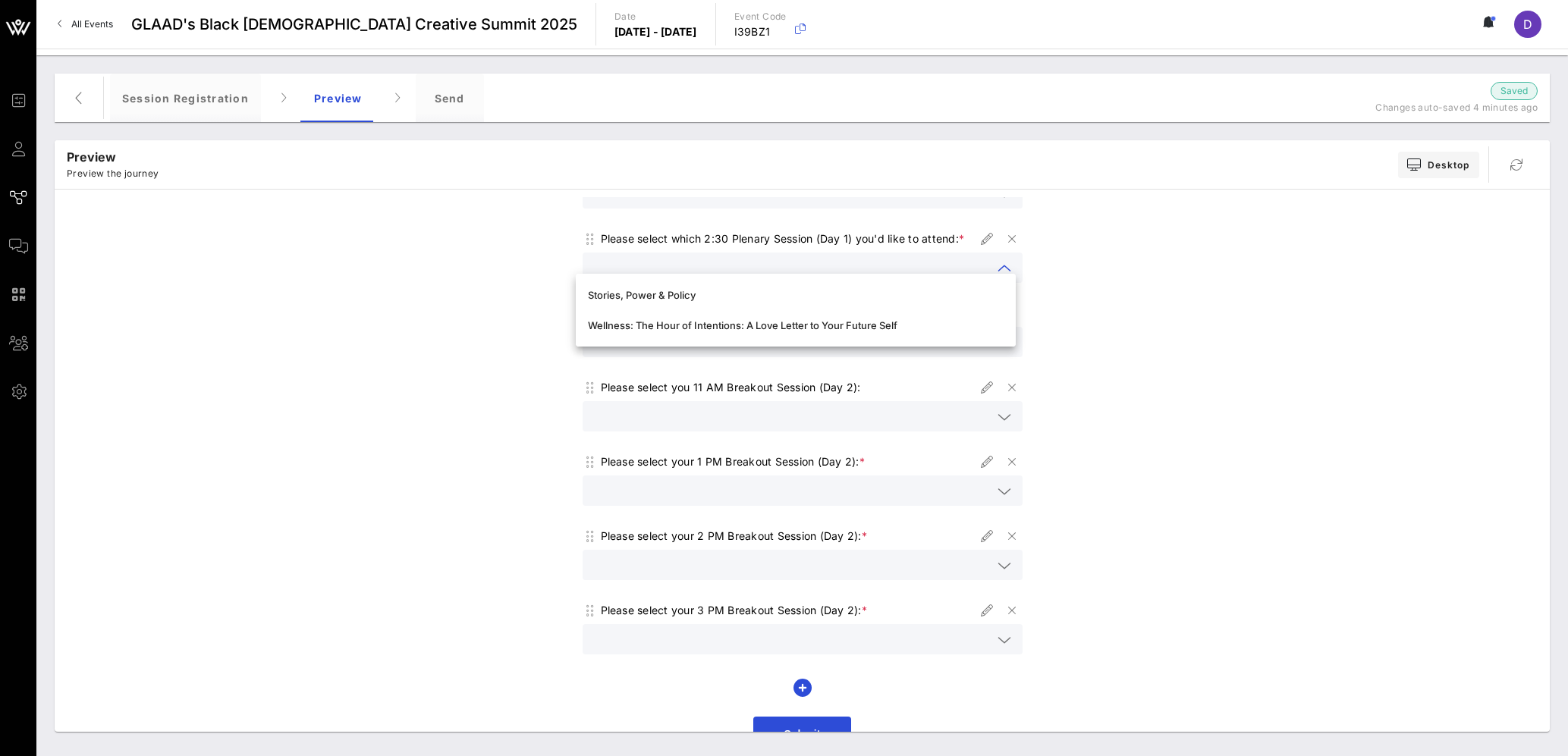
click at [1085, 327] on div "Choose your plenary or fireside chat for Day 1 ([DATE]) Choose your breakout se…" at bounding box center [802, 268] width 1480 height 984
click at [996, 353] on div at bounding box center [802, 342] width 421 height 30
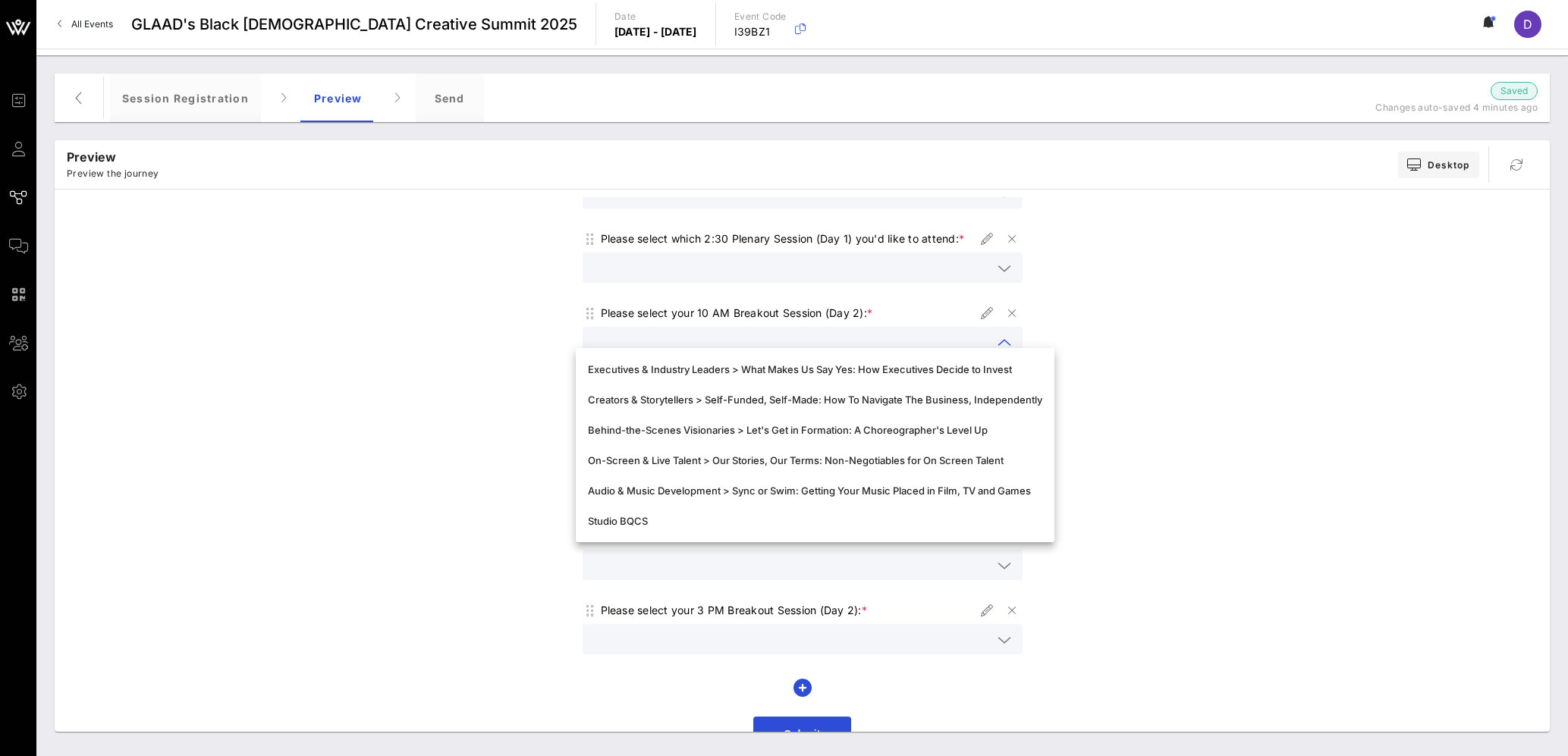
click at [1220, 407] on div "Choose your plenary or fireside chat for Day 1 ([DATE]) Choose your breakout se…" at bounding box center [802, 268] width 1480 height 984
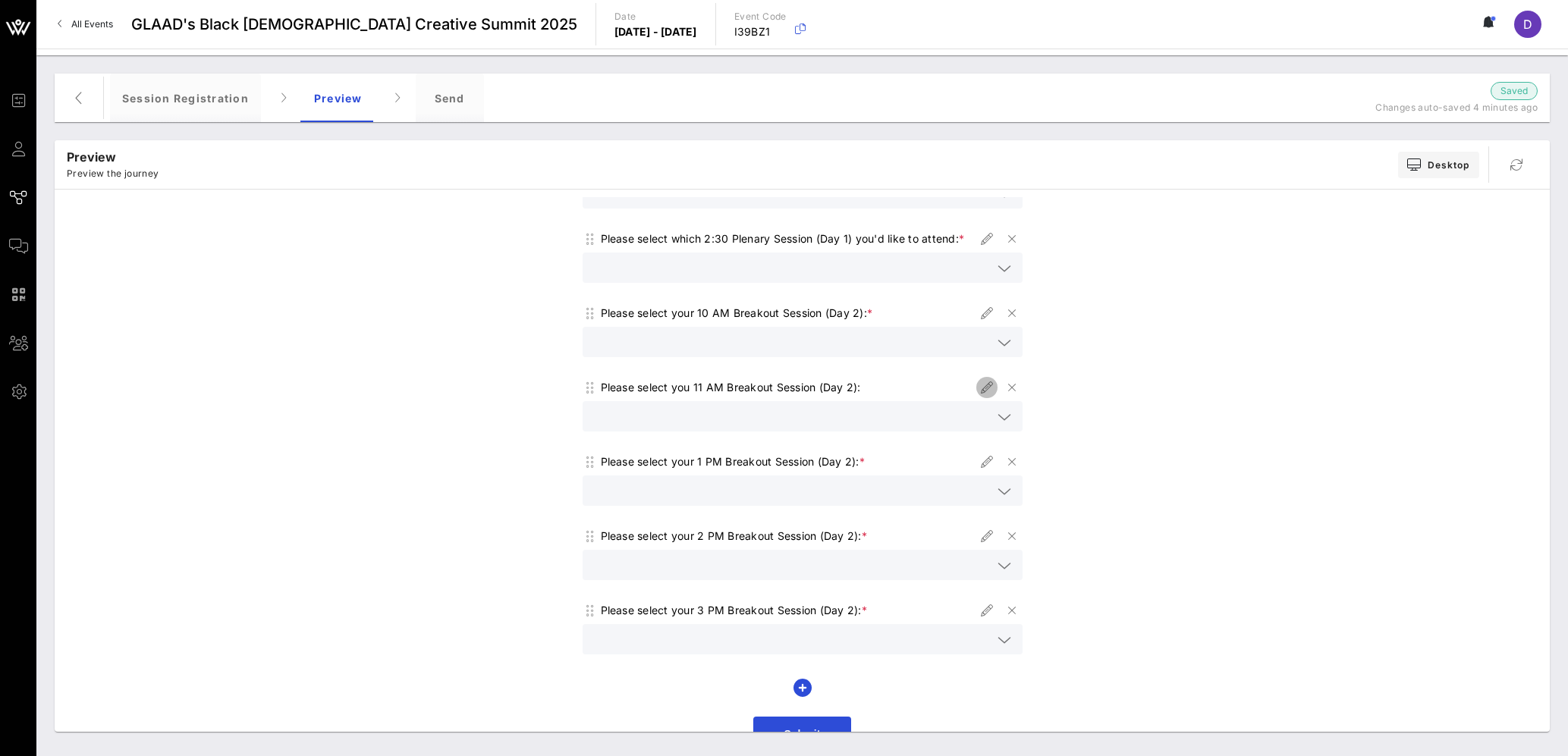
click at [978, 396] on icon "button" at bounding box center [986, 387] width 18 height 18
type input "11 AM Breakouts"
type input "Please select you 11 AM Breakout Session (Day 2):"
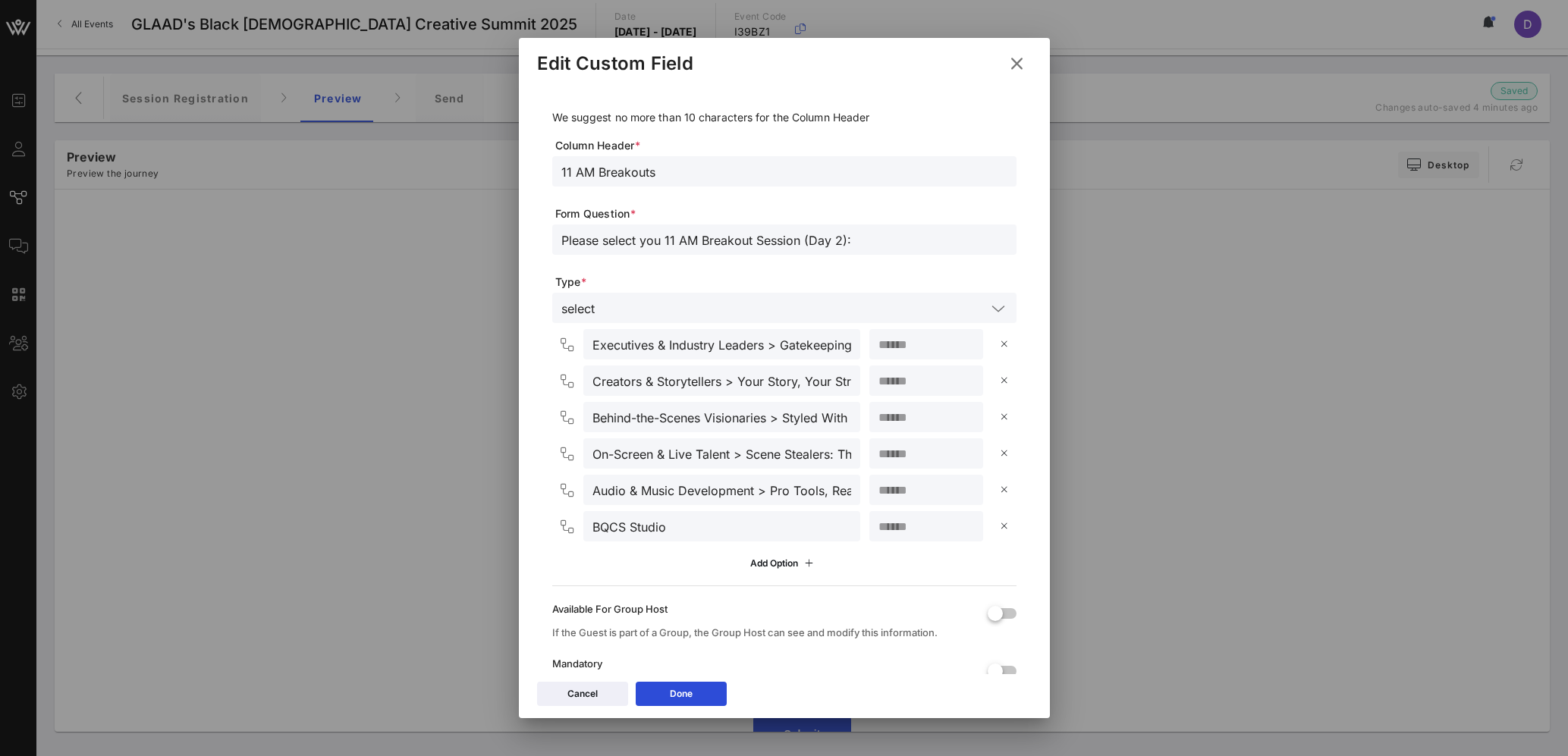
click at [587, 532] on div "BQCS Studio" at bounding box center [722, 526] width 277 height 30
click at [622, 527] on input "BQCS Studio" at bounding box center [722, 526] width 259 height 20
click at [1019, 70] on icon at bounding box center [1017, 63] width 21 height 18
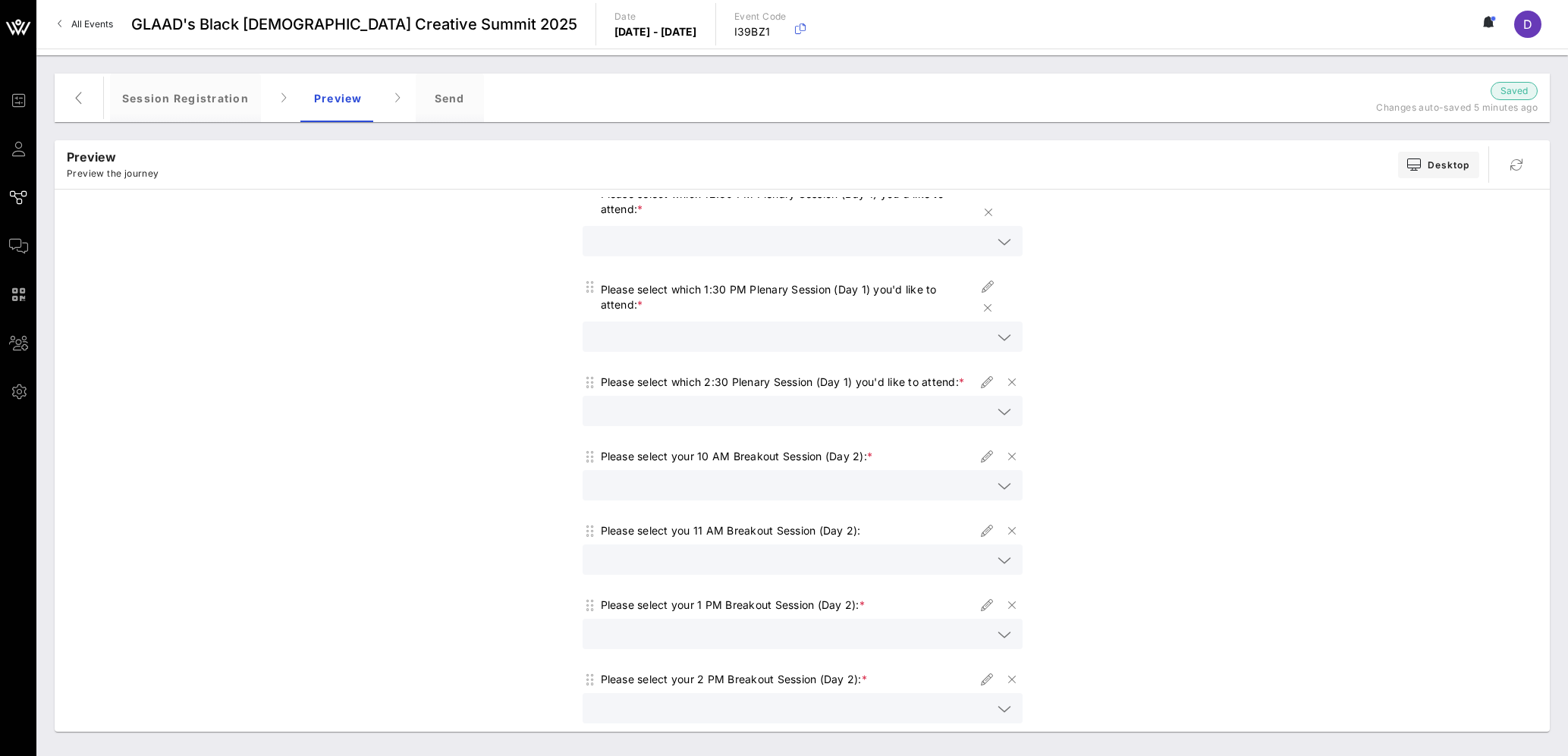
scroll to position [366, 0]
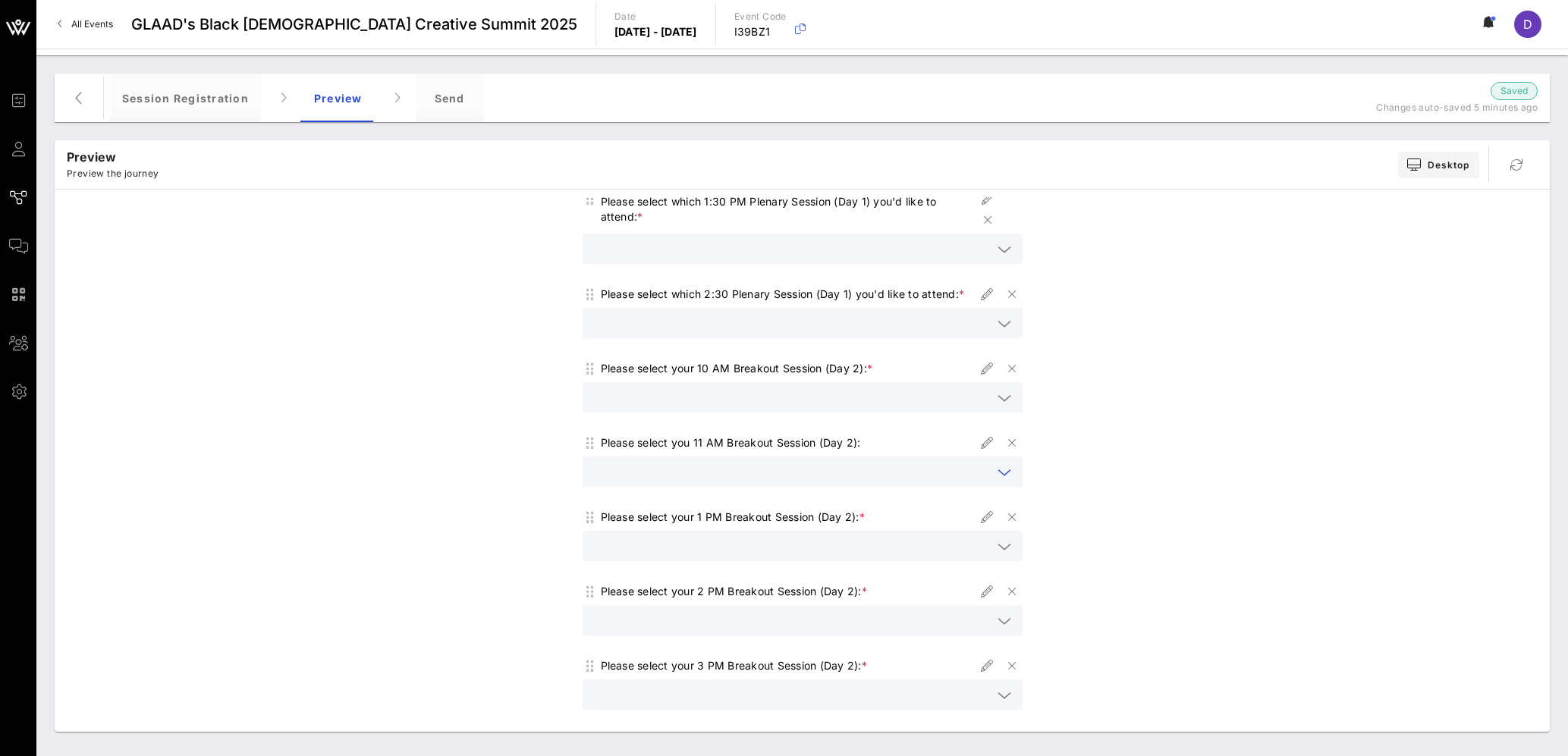
click at [836, 482] on input "text" at bounding box center [792, 471] width 401 height 20
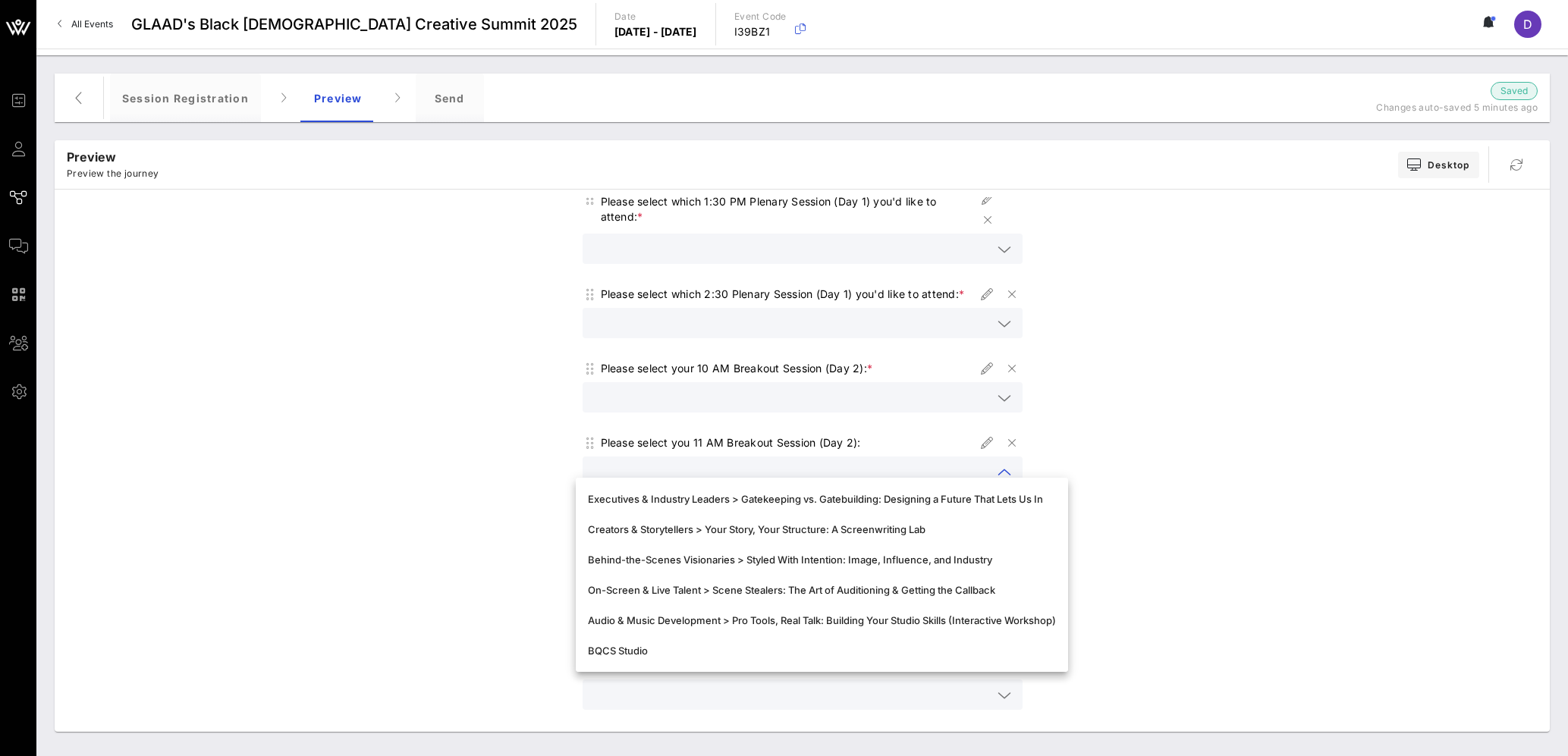
drag, startPoint x: 681, startPoint y: 653, endPoint x: 778, endPoint y: 645, distance: 97.3
click at [762, 643] on div "BQCS Studio" at bounding box center [822, 651] width 468 height 12
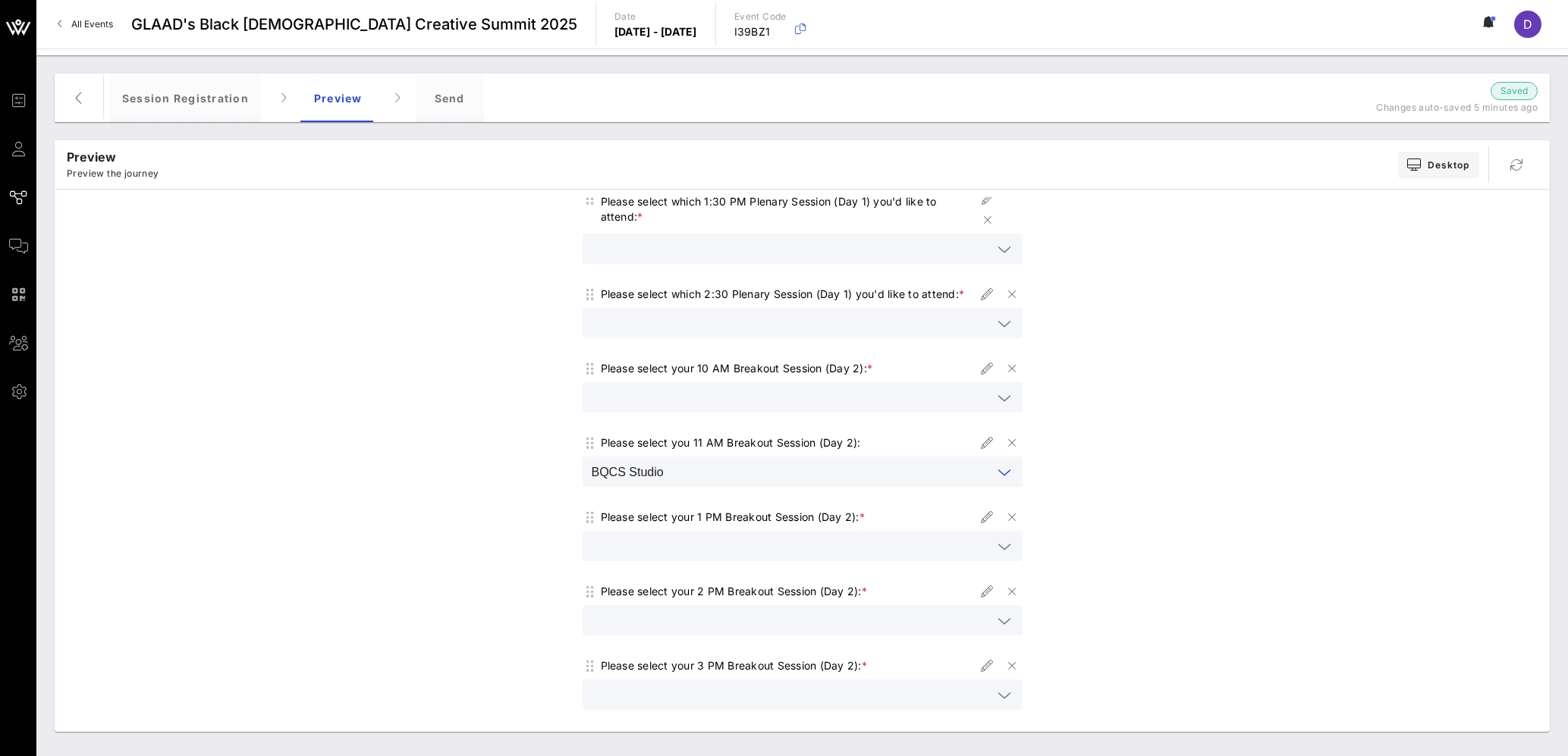
click at [1211, 475] on div "Choose your plenary or fireside chat for Day 1 ([DATE]) Choose your breakout se…" at bounding box center [802, 323] width 1480 height 984
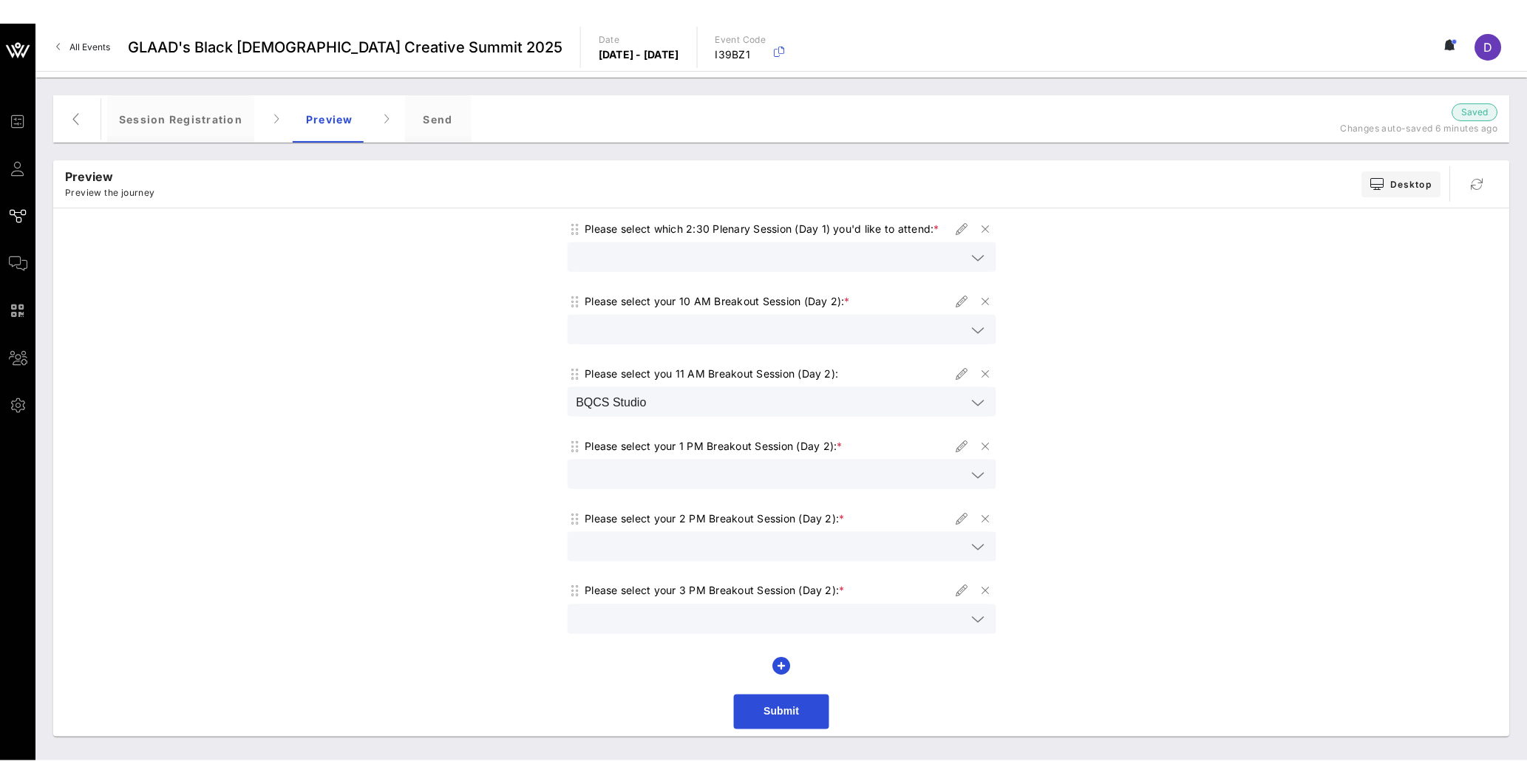
scroll to position [411, 0]
